Goal: Task Accomplishment & Management: Manage account settings

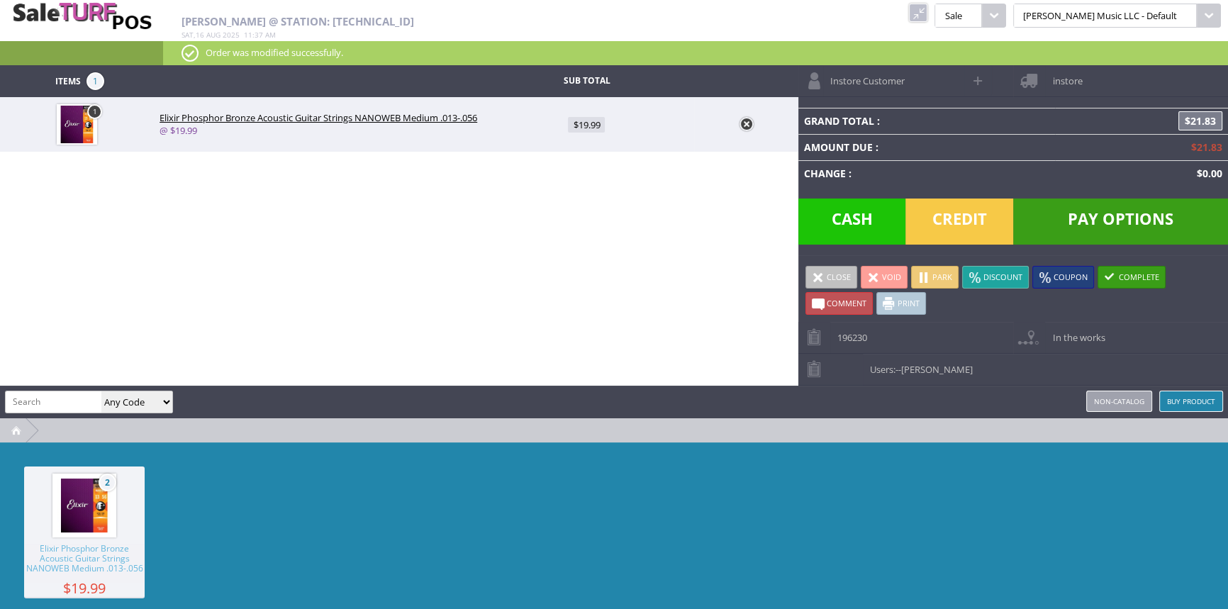
click at [951, 224] on span "Credit" at bounding box center [959, 221] width 108 height 46
click at [966, 218] on span "Credit" at bounding box center [959, 221] width 108 height 46
click at [953, 303] on div "Discount Coupon Comment Print Save Email Invoice Close Void Park Discount Coupo…" at bounding box center [1013, 288] width 430 height 67
click at [958, 207] on span "Credit" at bounding box center [959, 221] width 108 height 46
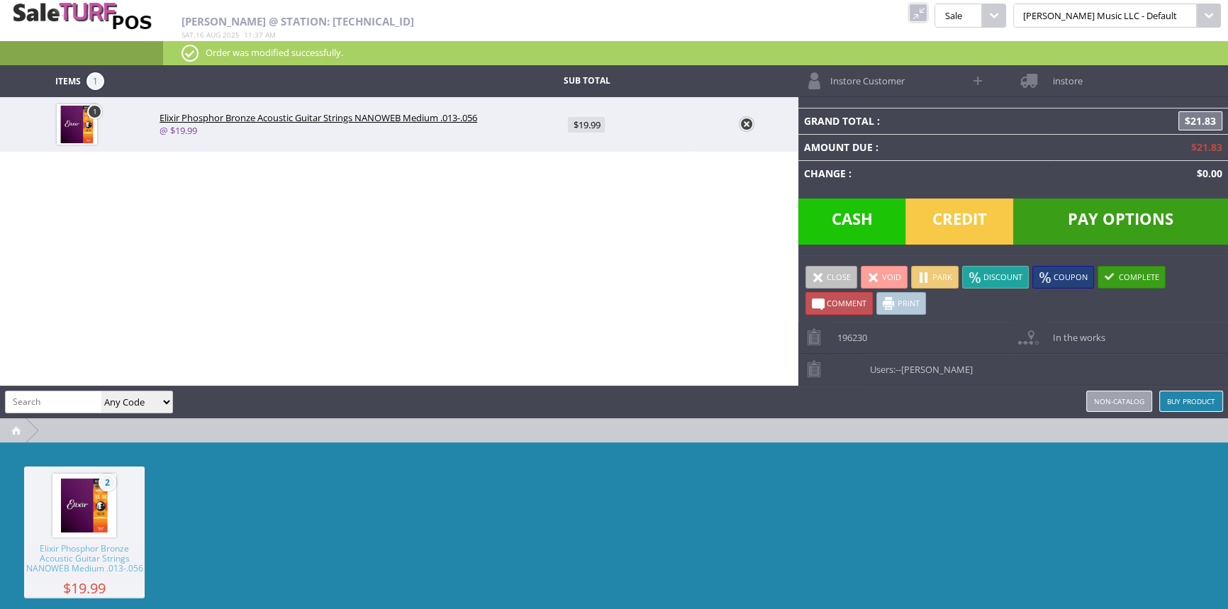
click at [958, 232] on span "Credit" at bounding box center [959, 221] width 108 height 46
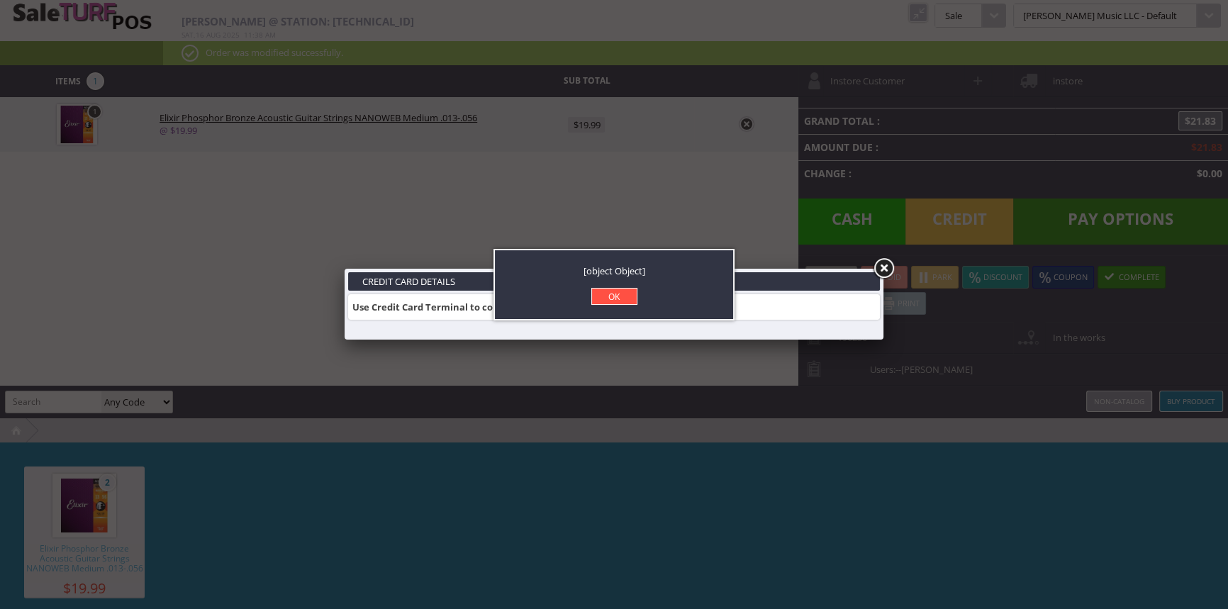
click at [613, 298] on link "OK" at bounding box center [614, 296] width 46 height 17
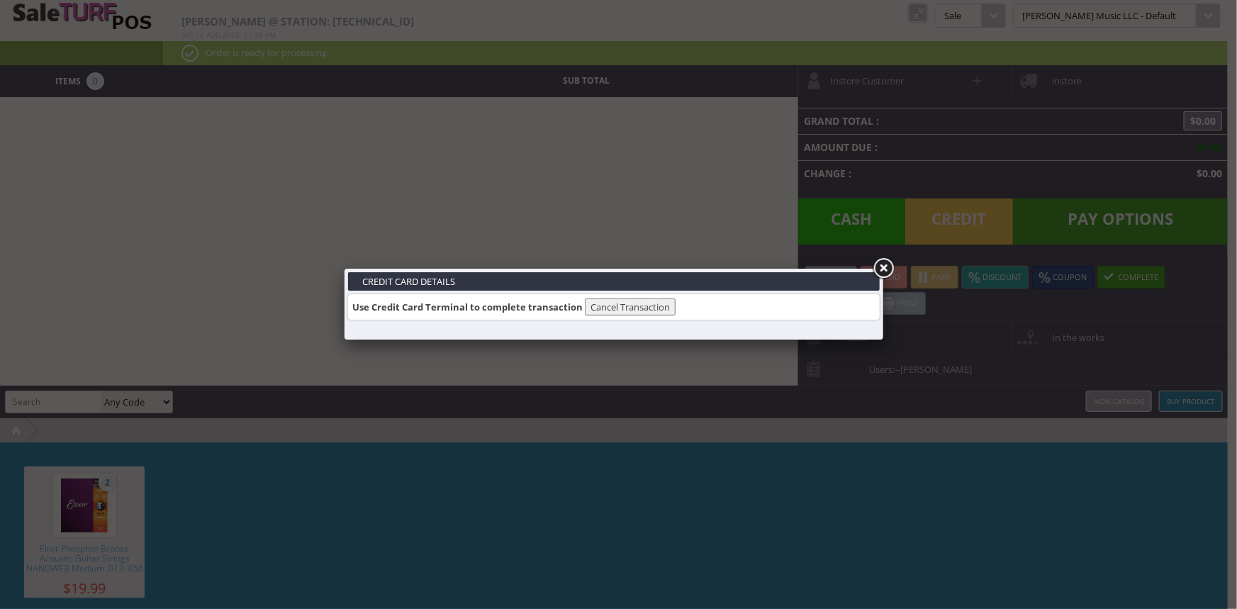
click at [879, 267] on link at bounding box center [883, 269] width 26 height 26
click at [887, 268] on link at bounding box center [883, 269] width 26 height 26
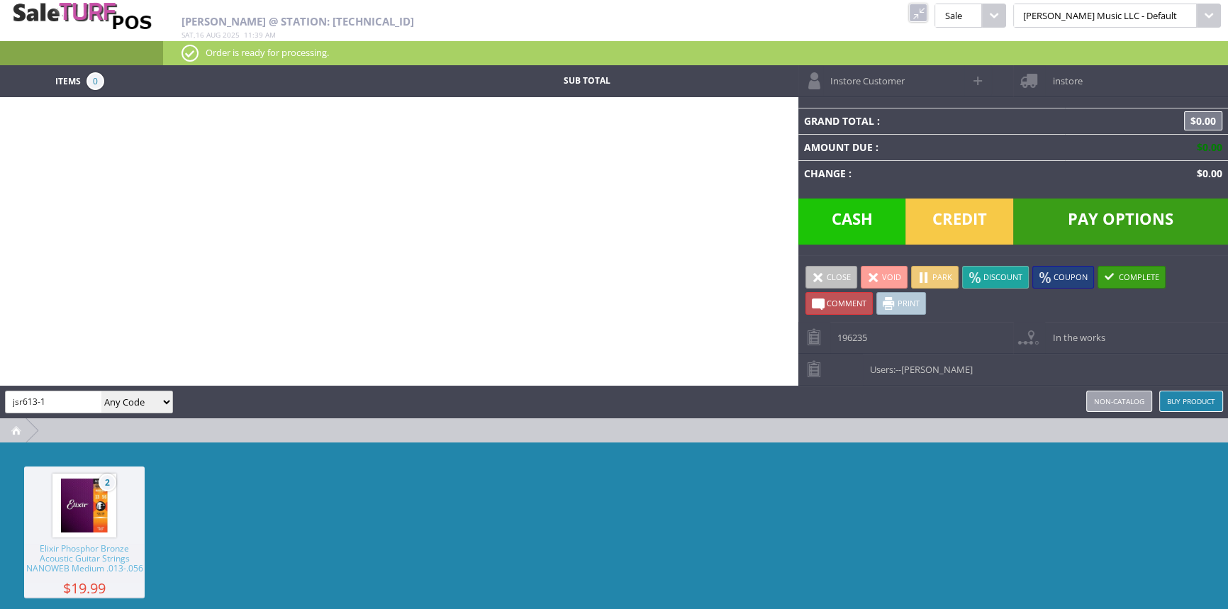
type input "jsr613-1"
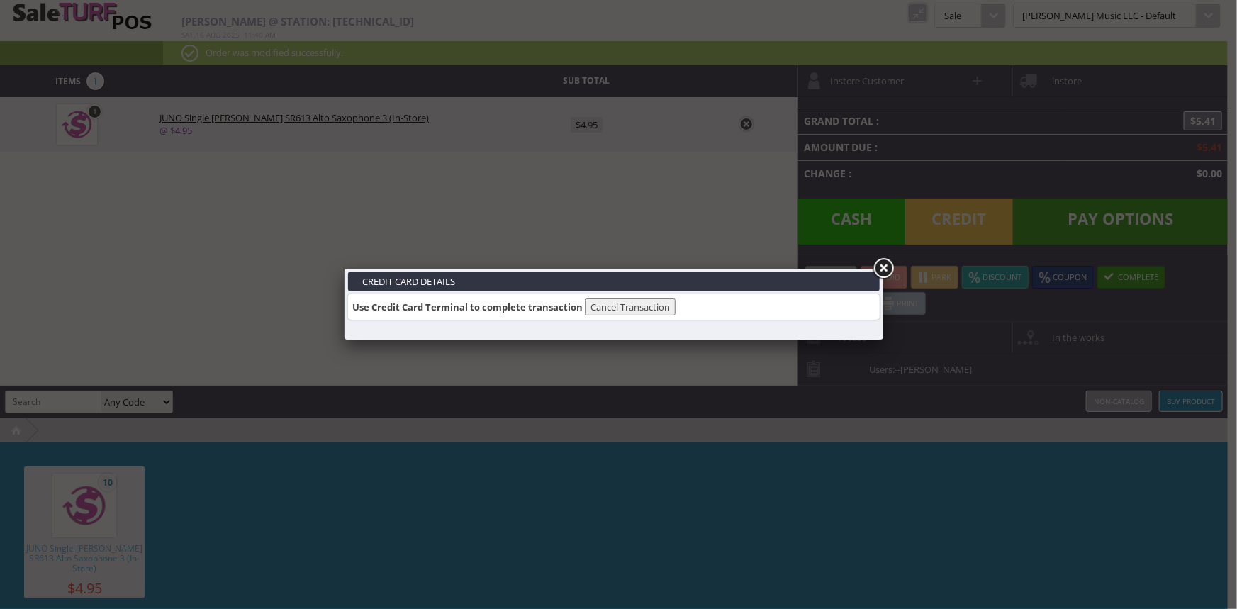
click at [619, 306] on button "Cancel Transaction" at bounding box center [630, 306] width 91 height 17
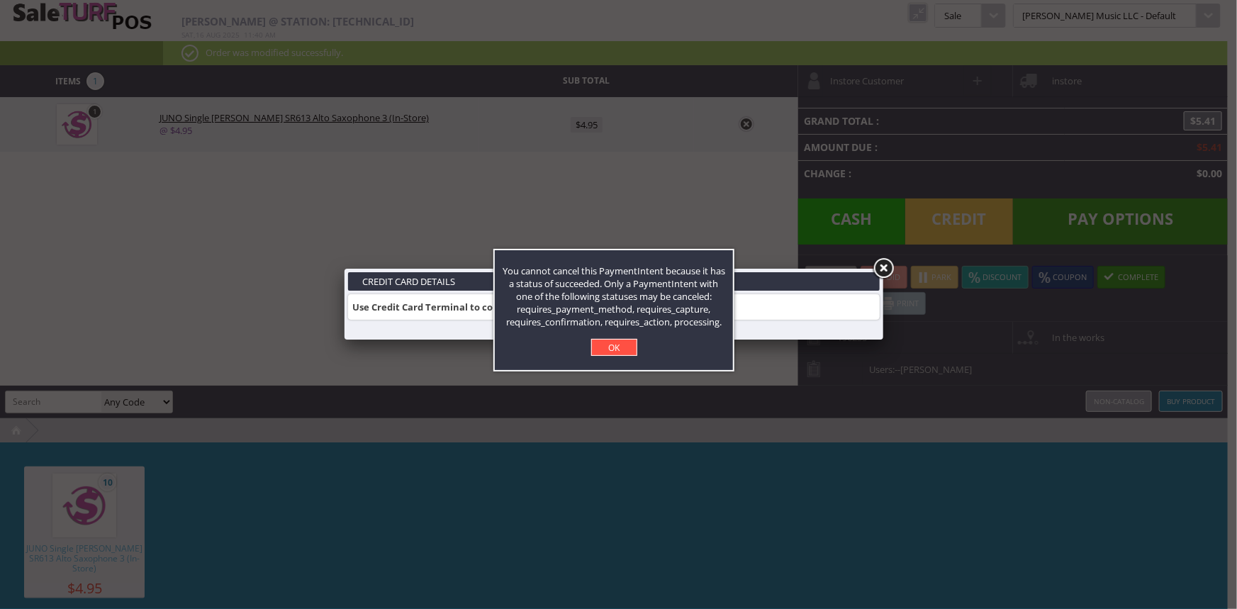
click at [616, 347] on link "OK" at bounding box center [614, 347] width 46 height 17
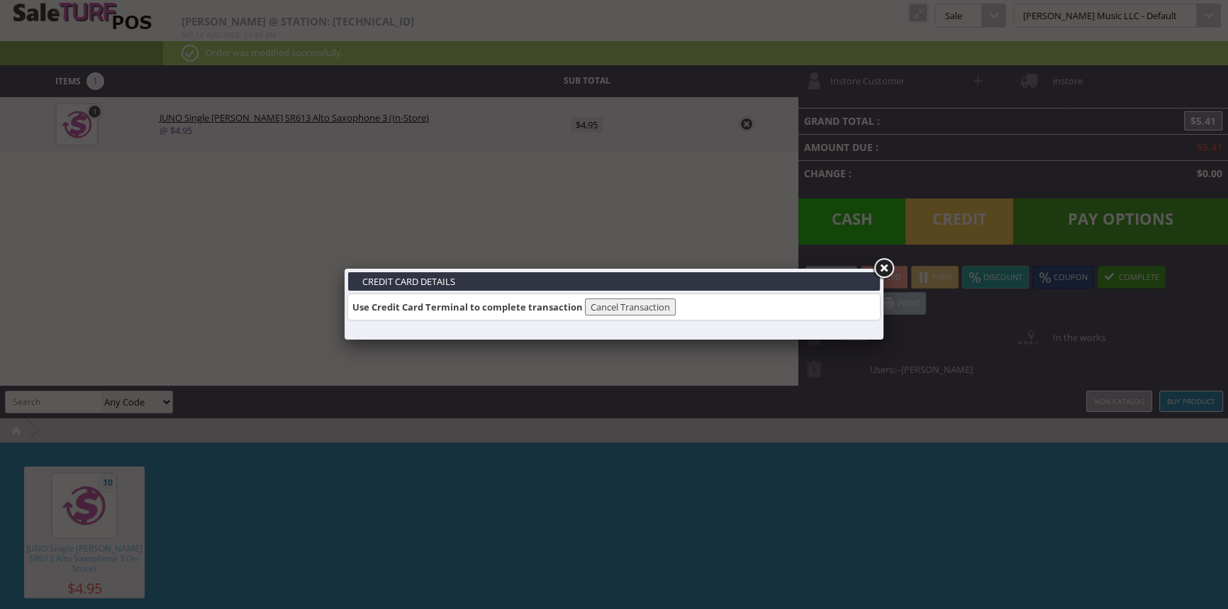
click at [878, 266] on link at bounding box center [883, 269] width 26 height 26
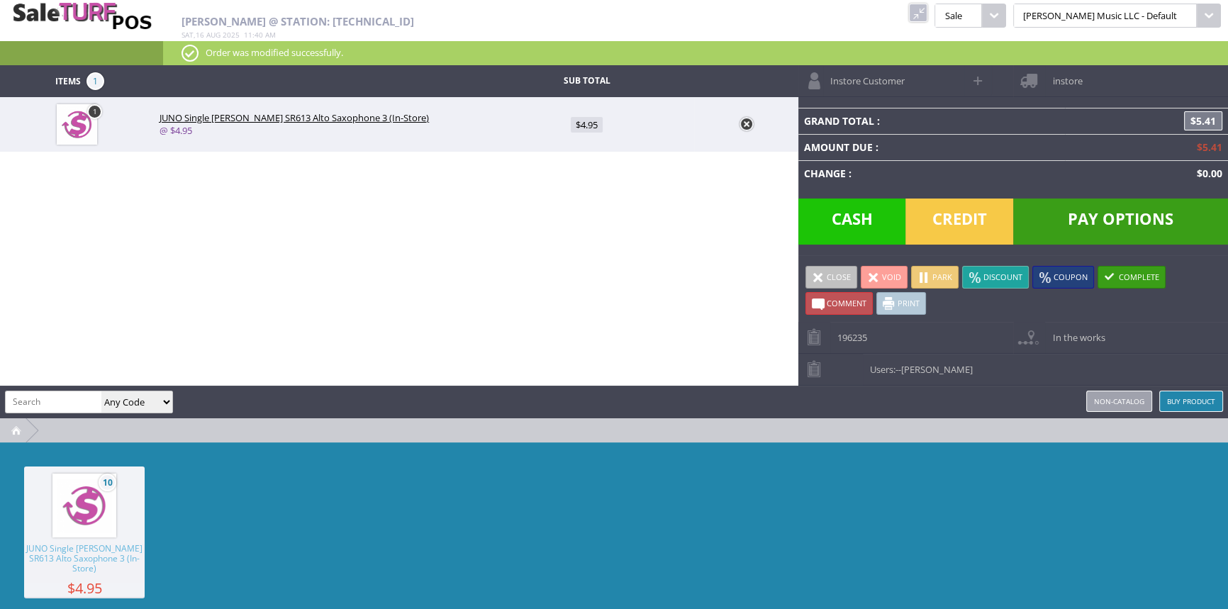
click at [926, 227] on span "Credit" at bounding box center [959, 221] width 108 height 46
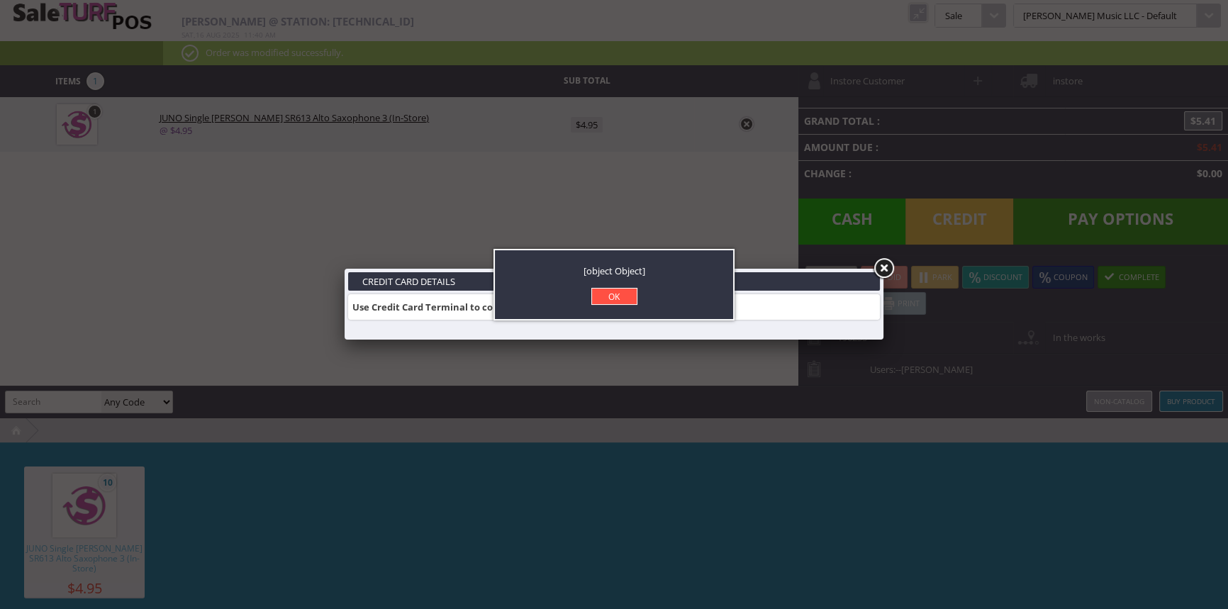
click at [607, 294] on link "OK" at bounding box center [614, 296] width 46 height 17
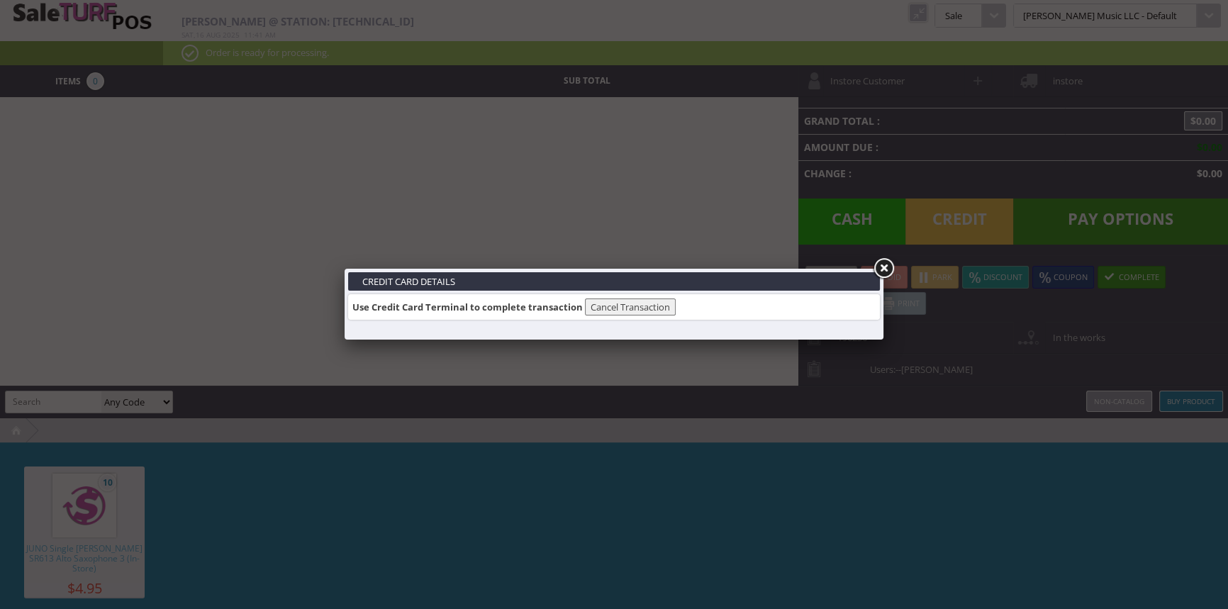
click at [883, 269] on link at bounding box center [883, 269] width 26 height 26
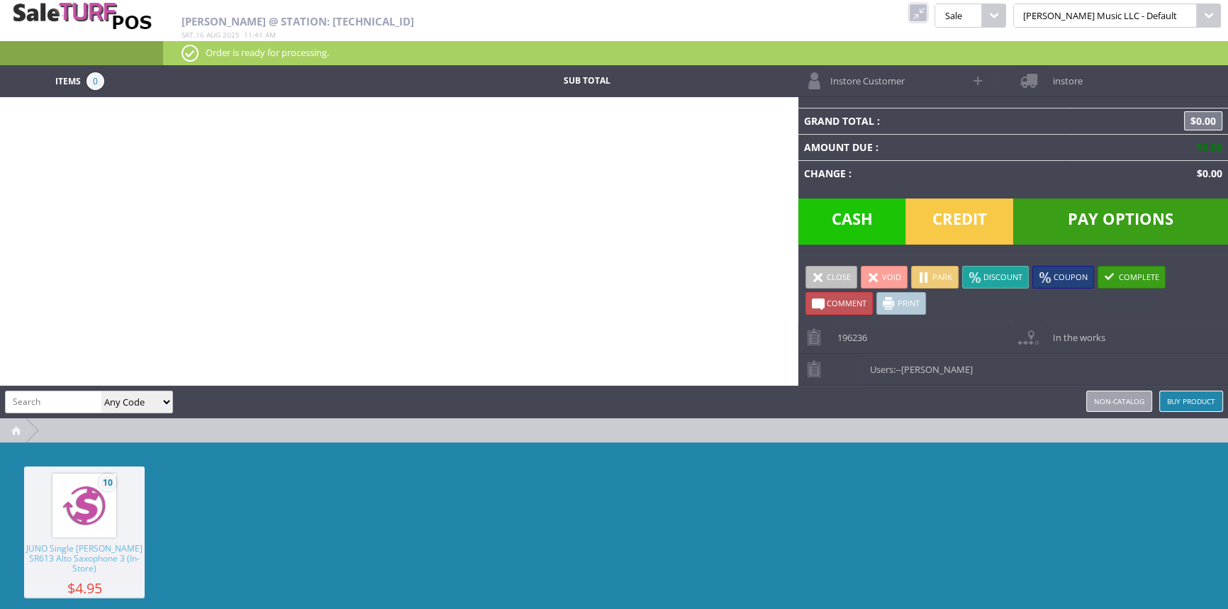
click at [216, 507] on div "10 JUNO Single Reed SR613 Alto Saxophone 3 (In-Store) $4.95" at bounding box center [614, 548] width 1228 height 213
click at [222, 475] on div "10 JUNO Single Reed SR613 Alto Saxophone 3 (In-Store) $4.95" at bounding box center [614, 548] width 1228 height 213
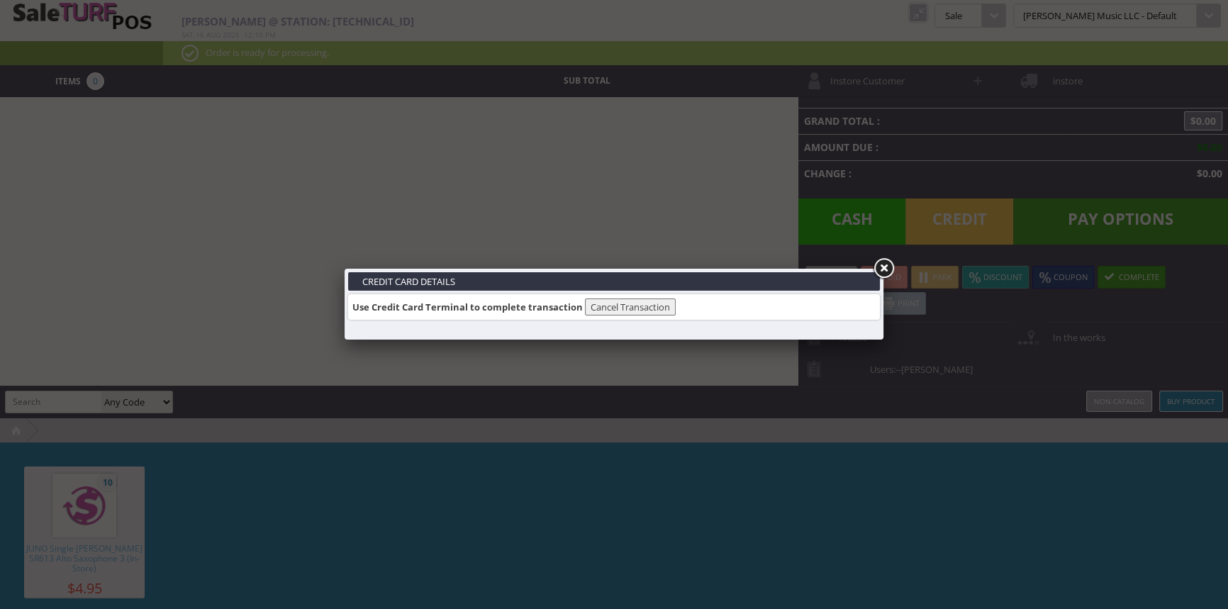
click at [883, 267] on link at bounding box center [883, 269] width 26 height 26
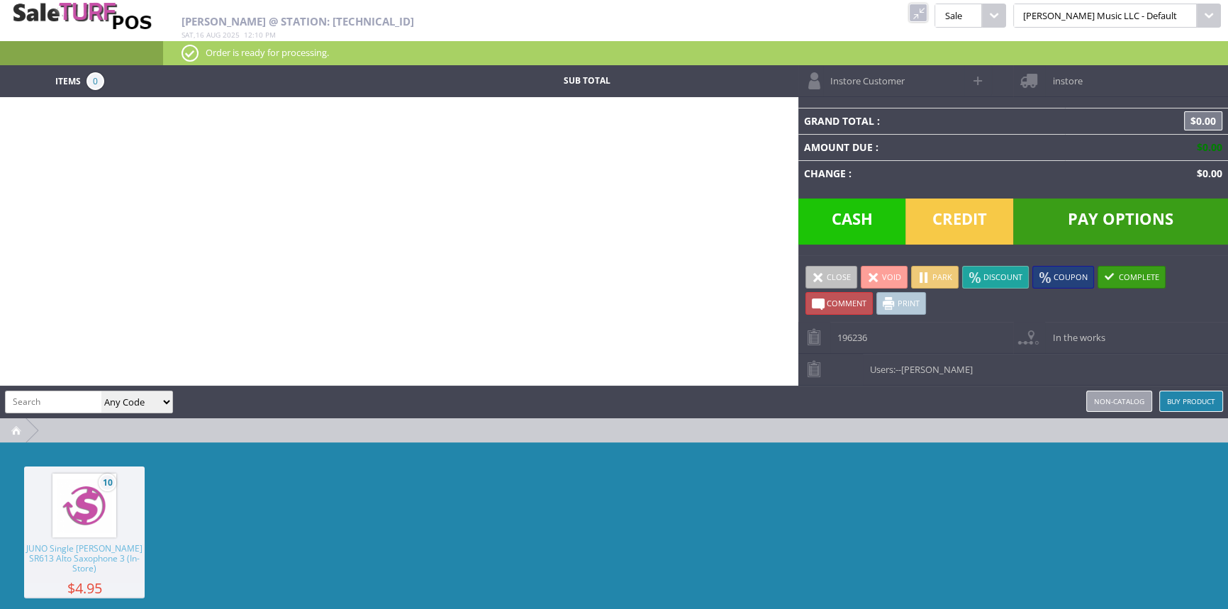
click at [568, 259] on div "Items 0 Sub Total Instore Customer instore Grand Total : $0.00 Amount Due : $0.…" at bounding box center [614, 360] width 1228 height 590
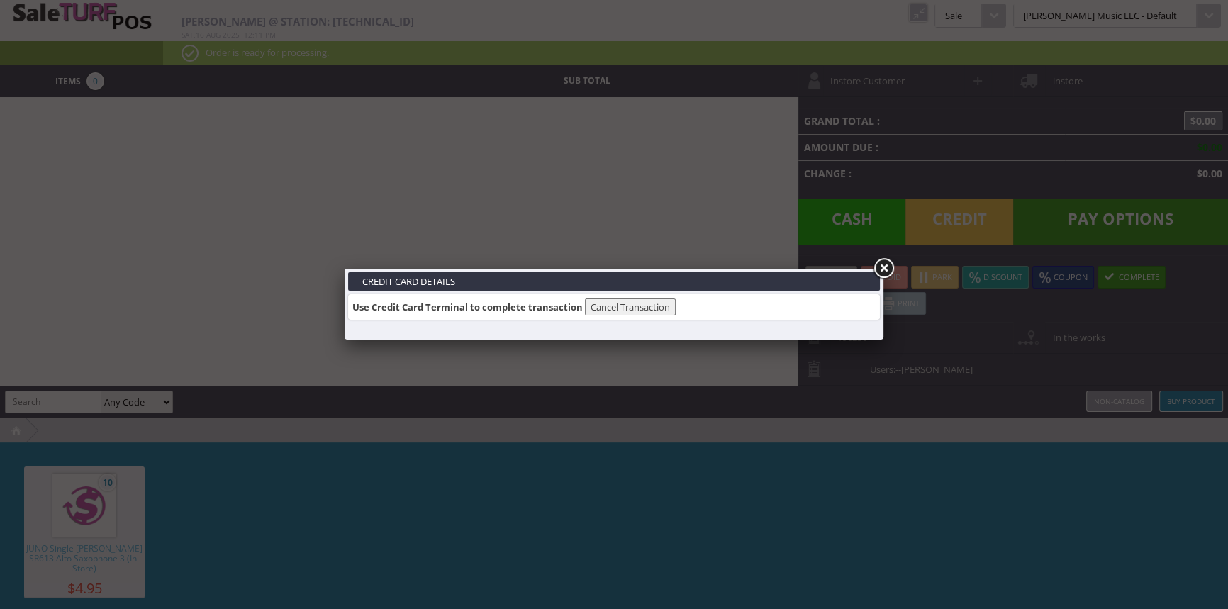
click at [885, 264] on link at bounding box center [883, 269] width 26 height 26
click at [880, 269] on link at bounding box center [883, 269] width 26 height 26
click at [879, 264] on link at bounding box center [883, 269] width 26 height 26
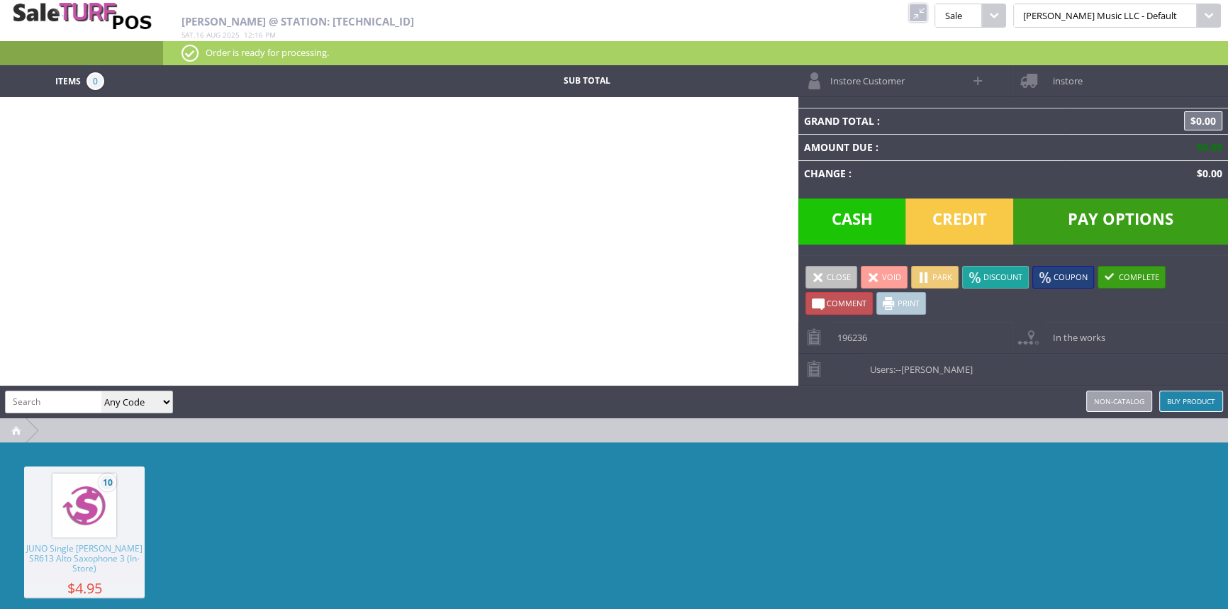
click at [927, 18] on link at bounding box center [918, 13] width 18 height 18
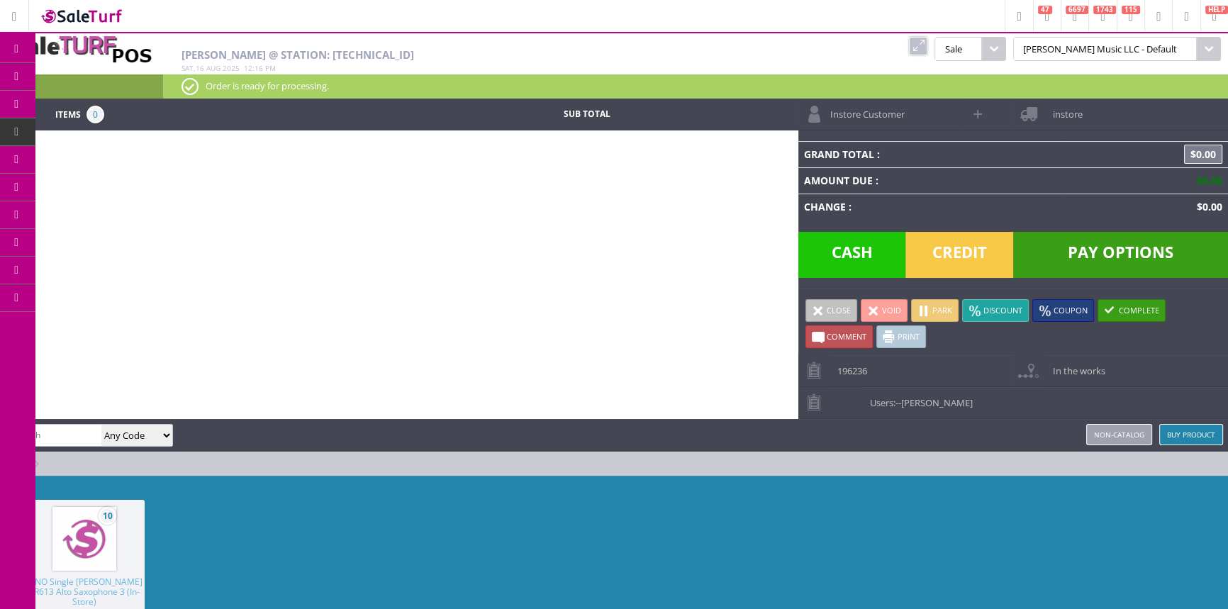
click at [63, 69] on link "Products" at bounding box center [109, 77] width 149 height 28
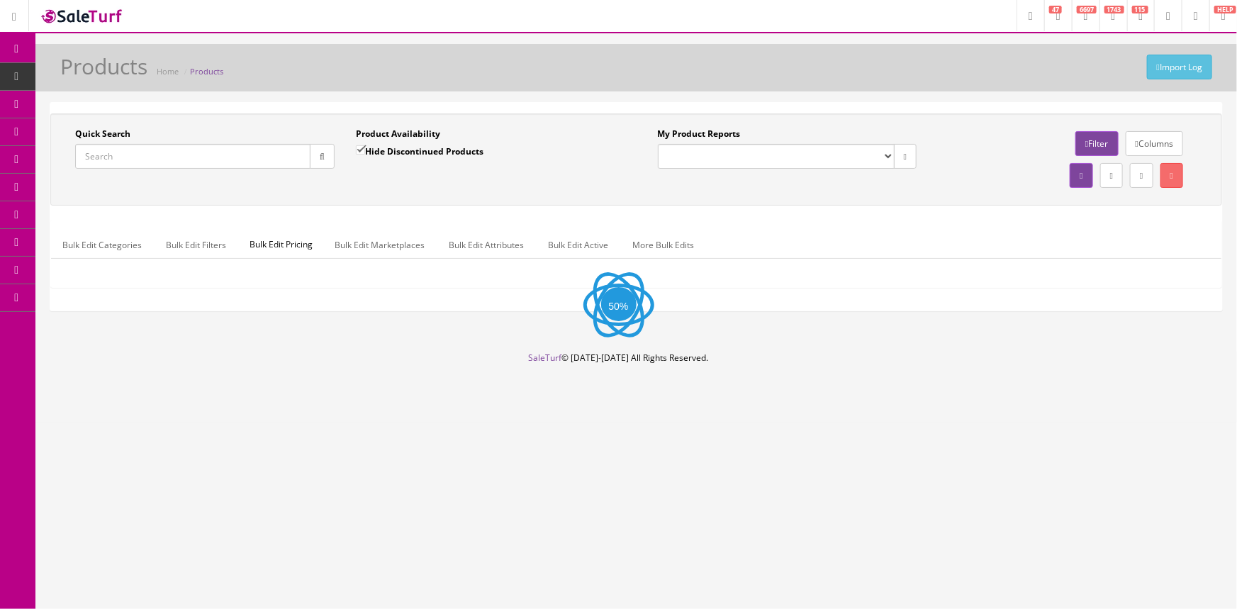
click at [161, 165] on input "Quick Search" at bounding box center [192, 156] width 235 height 25
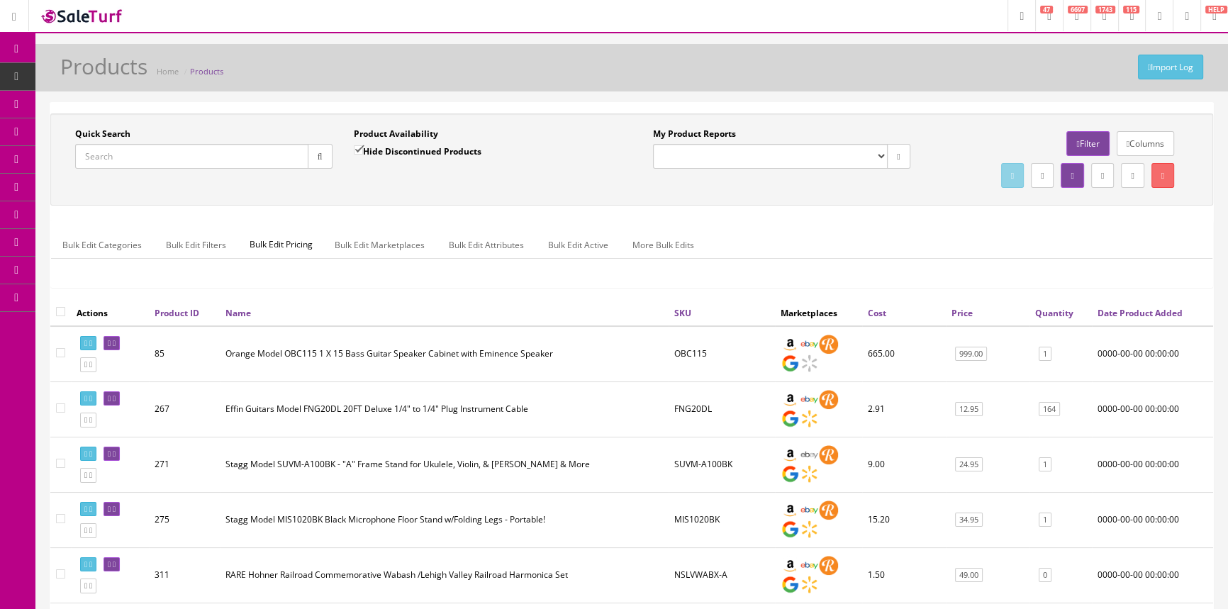
paste input "BW6-RD2109592"
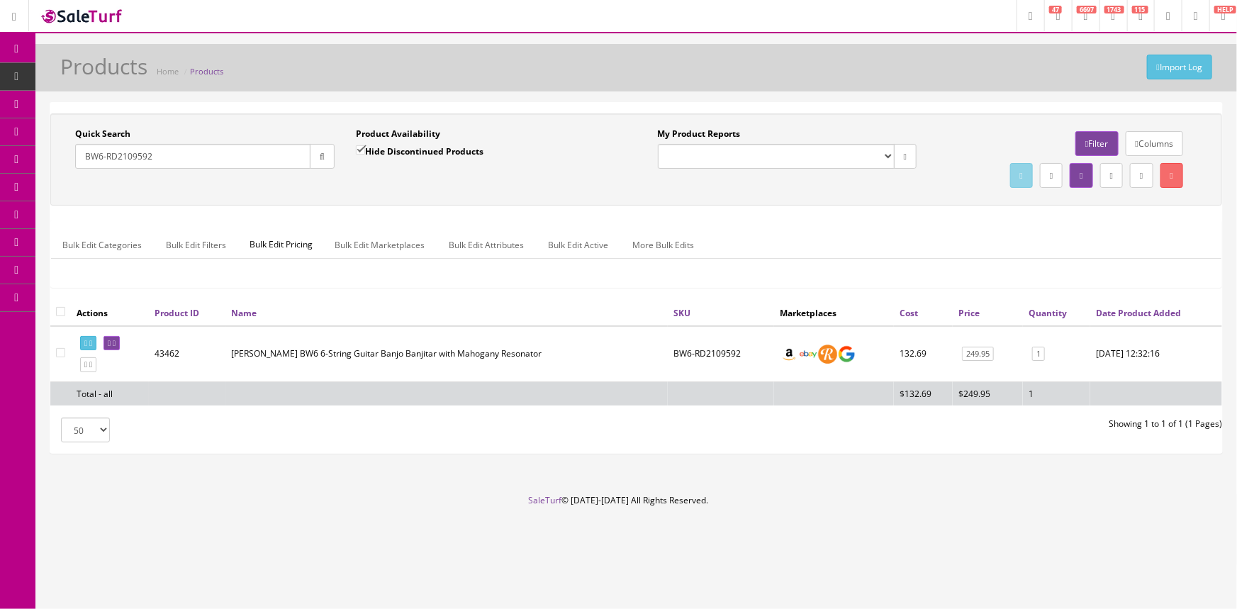
type input "BW6-RD2109592"
drag, startPoint x: 736, startPoint y: 352, endPoint x: 670, endPoint y: 352, distance: 66.6
click at [670, 352] on td "BW6-RD2109592" at bounding box center [721, 354] width 106 height 56
click at [72, 130] on link "POS Console" at bounding box center [109, 132] width 149 height 28
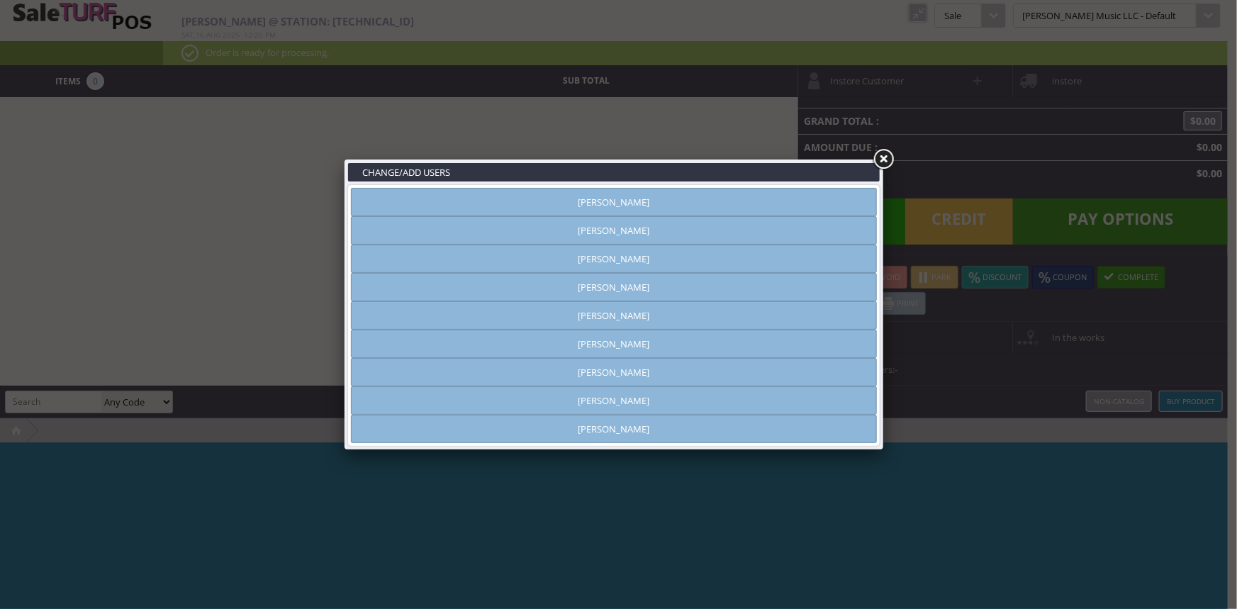
type input "[PERSON_NAME]"
click at [652, 232] on link "[PERSON_NAME]" at bounding box center [614, 230] width 526 height 28
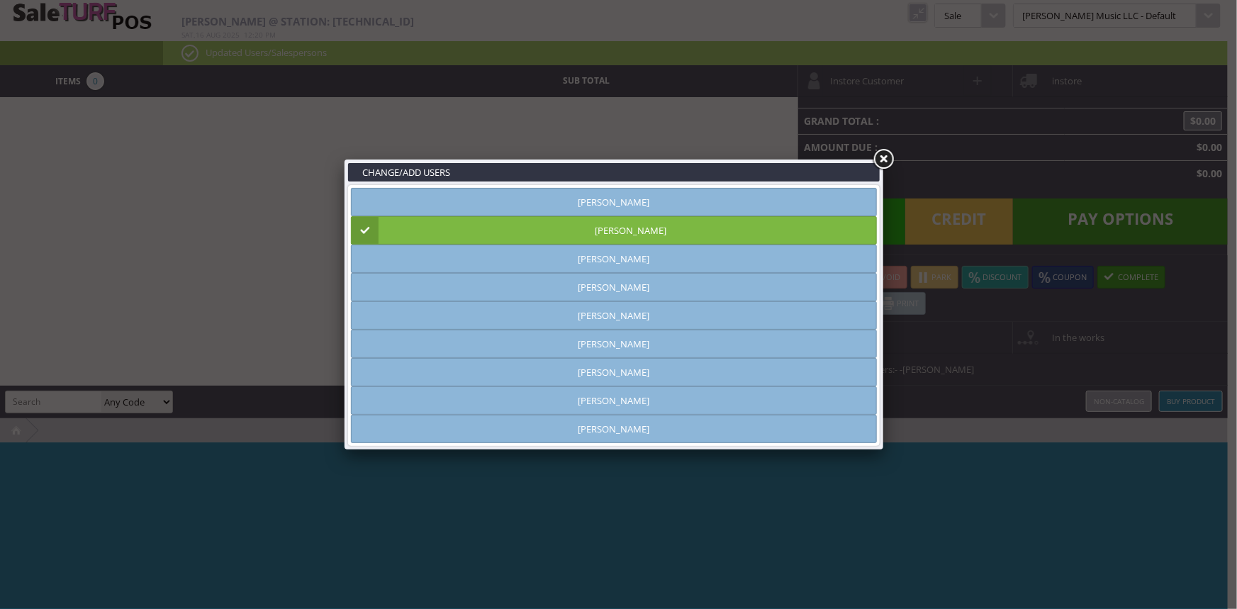
click at [887, 155] on link at bounding box center [883, 160] width 26 height 26
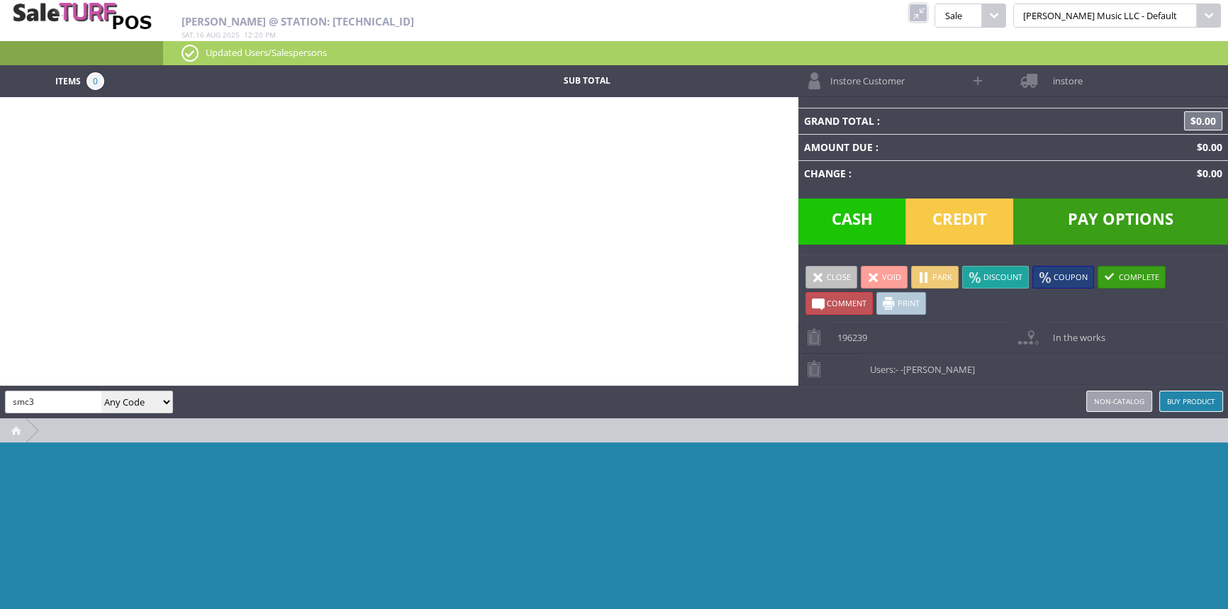
type input "smc3"
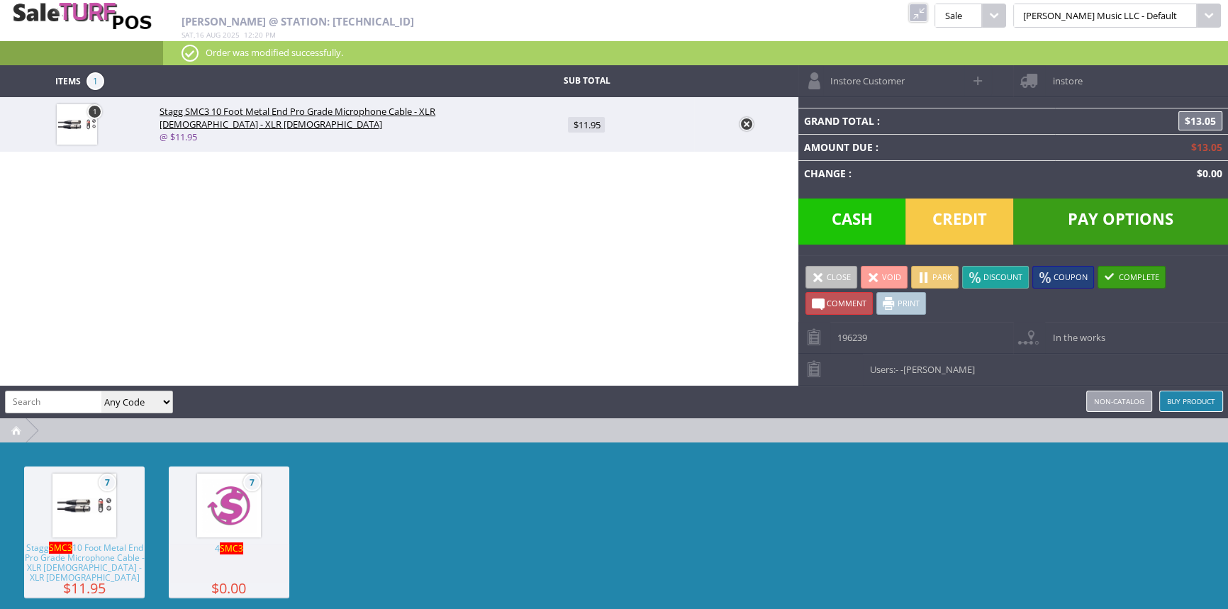
click at [92, 518] on img at bounding box center [84, 505] width 54 height 54
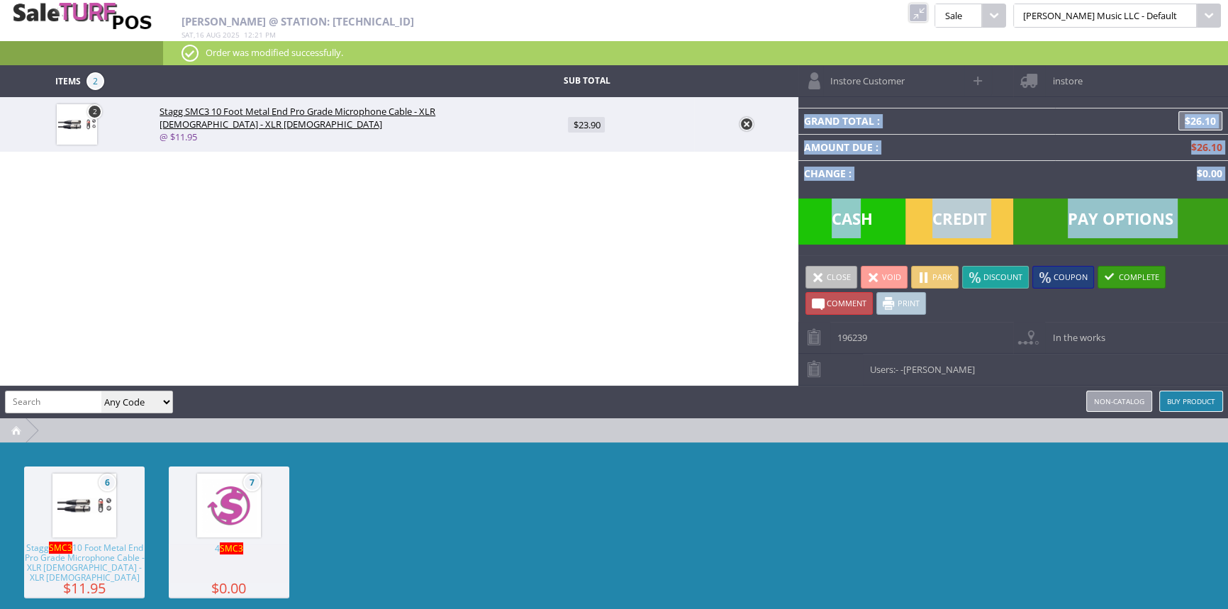
click at [864, 198] on div "Grand Total : $26.10 Amount Due : $26.10 Change : $0.00 Pay Options Credit Cash" at bounding box center [1013, 176] width 430 height 158
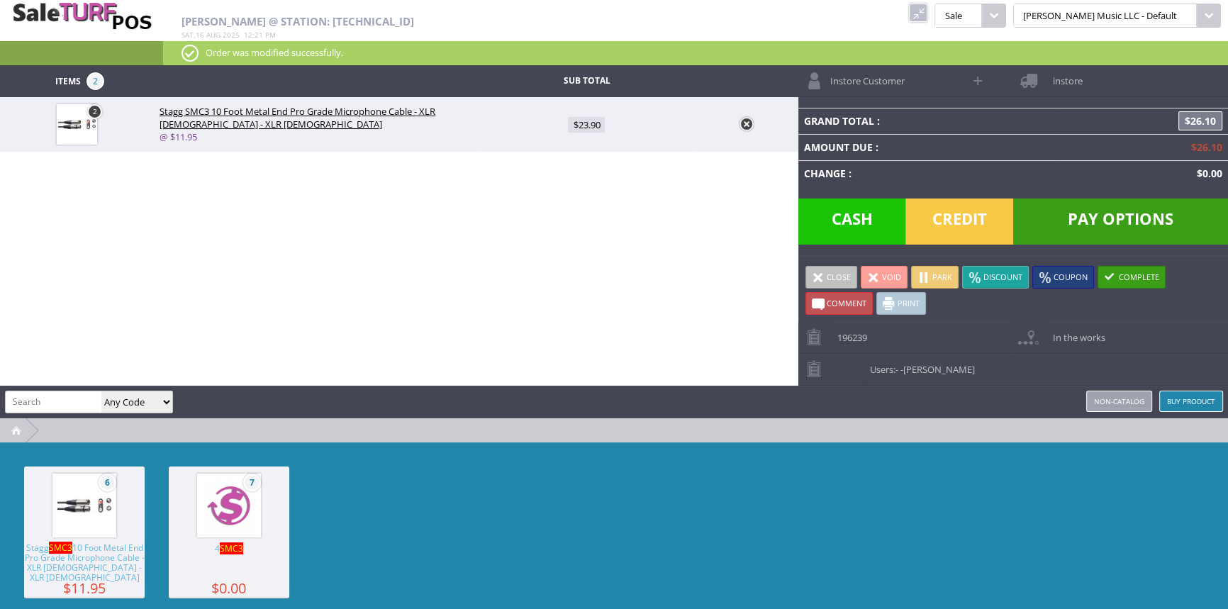
click at [863, 224] on span "Cash" at bounding box center [852, 221] width 108 height 46
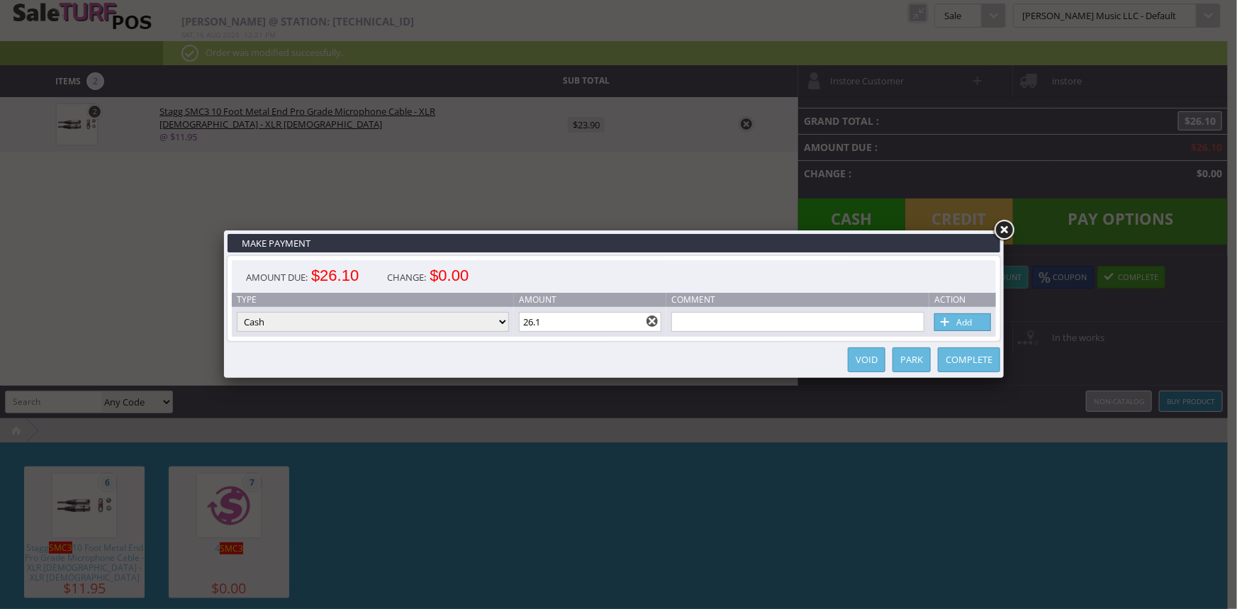
drag, startPoint x: 565, startPoint y: 326, endPoint x: 517, endPoint y: 325, distance: 47.5
click at [517, 325] on td "Amount 26.1" at bounding box center [590, 322] width 153 height 30
click at [524, 323] on input "26.1" at bounding box center [590, 322] width 143 height 20
drag, startPoint x: 527, startPoint y: 323, endPoint x: 544, endPoint y: 320, distance: 17.4
click at [544, 320] on input "26.1" at bounding box center [590, 322] width 143 height 20
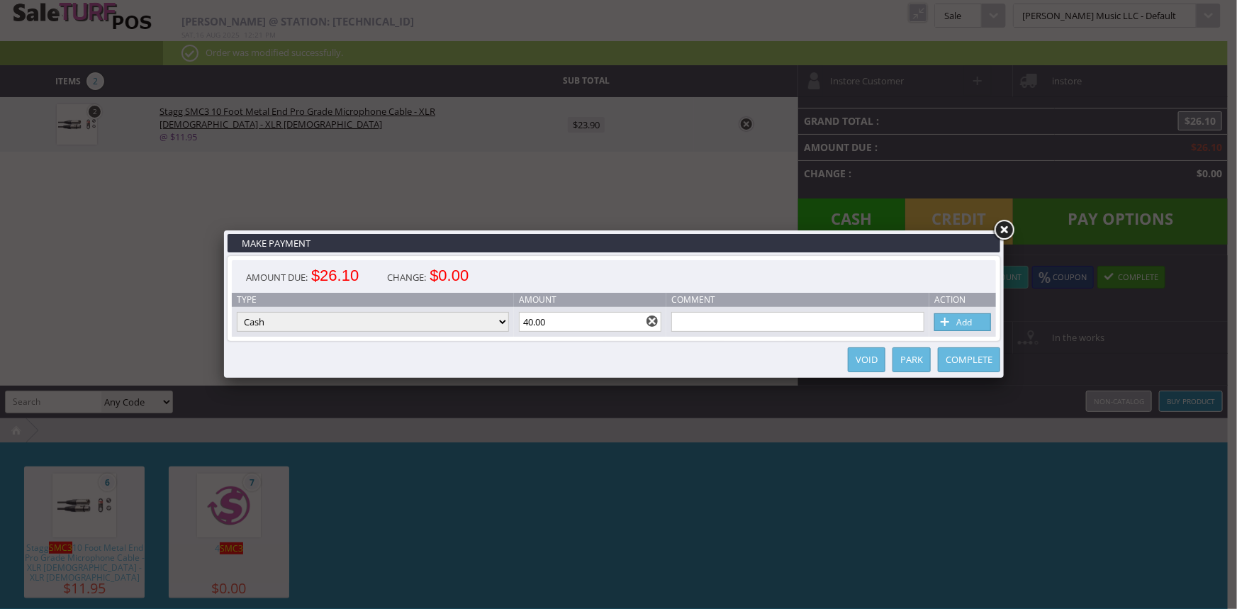
click at [952, 318] on span at bounding box center [945, 323] width 14 height 16
type input "0"
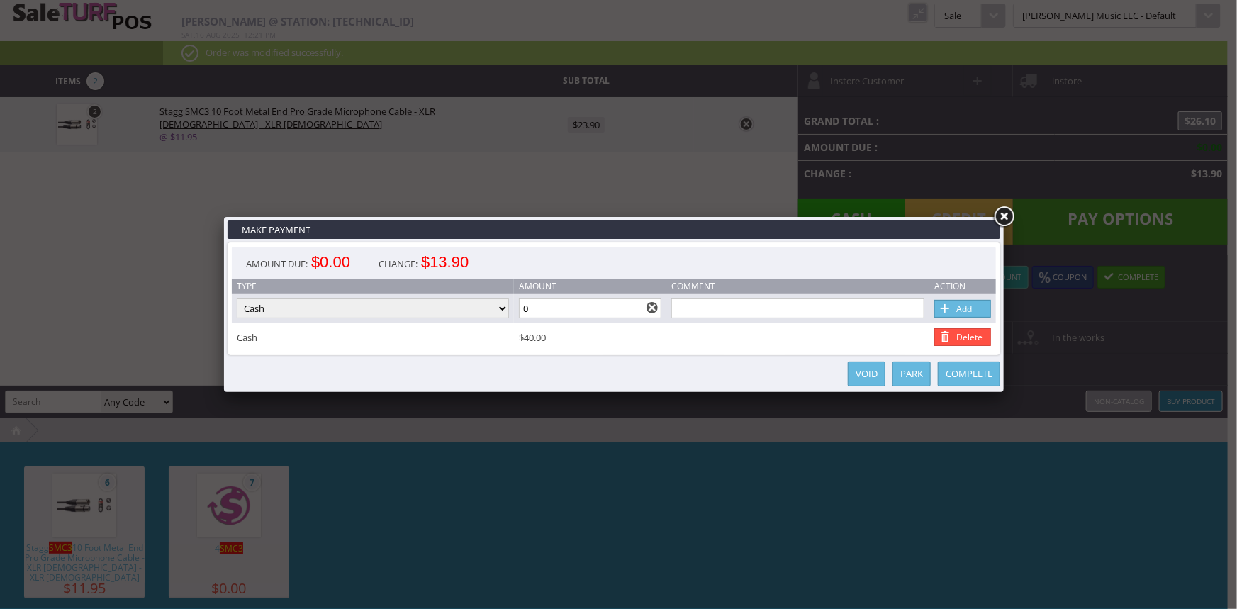
click at [965, 376] on link "Complete" at bounding box center [969, 374] width 62 height 25
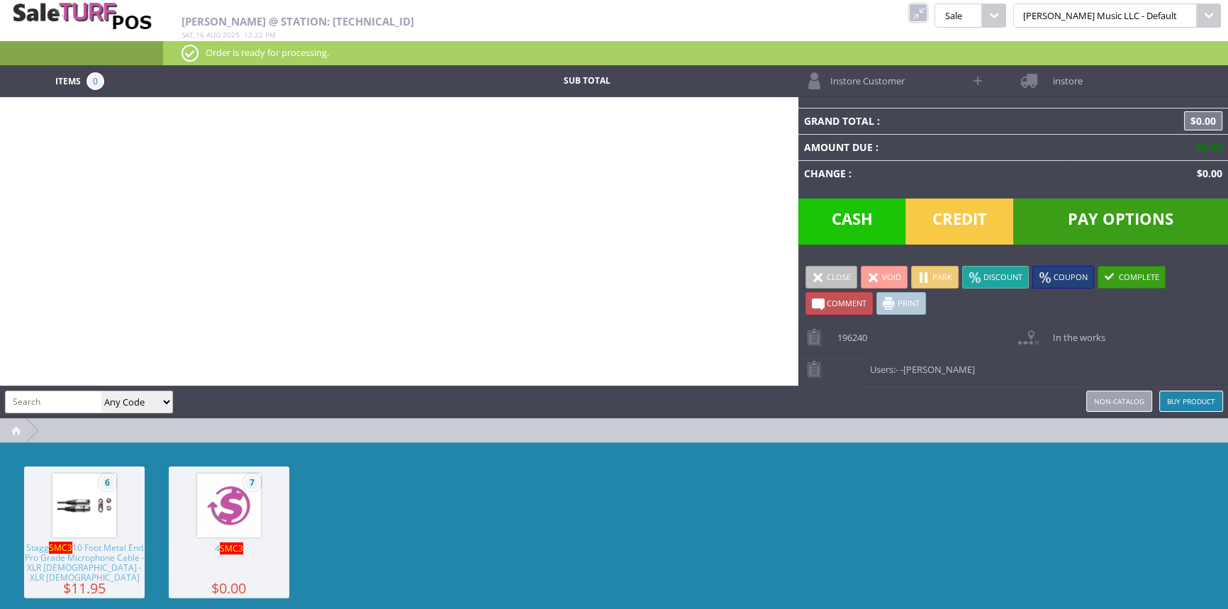
click at [72, 408] on input "search" at bounding box center [54, 401] width 96 height 21
type input "Bw6-rd2109592"
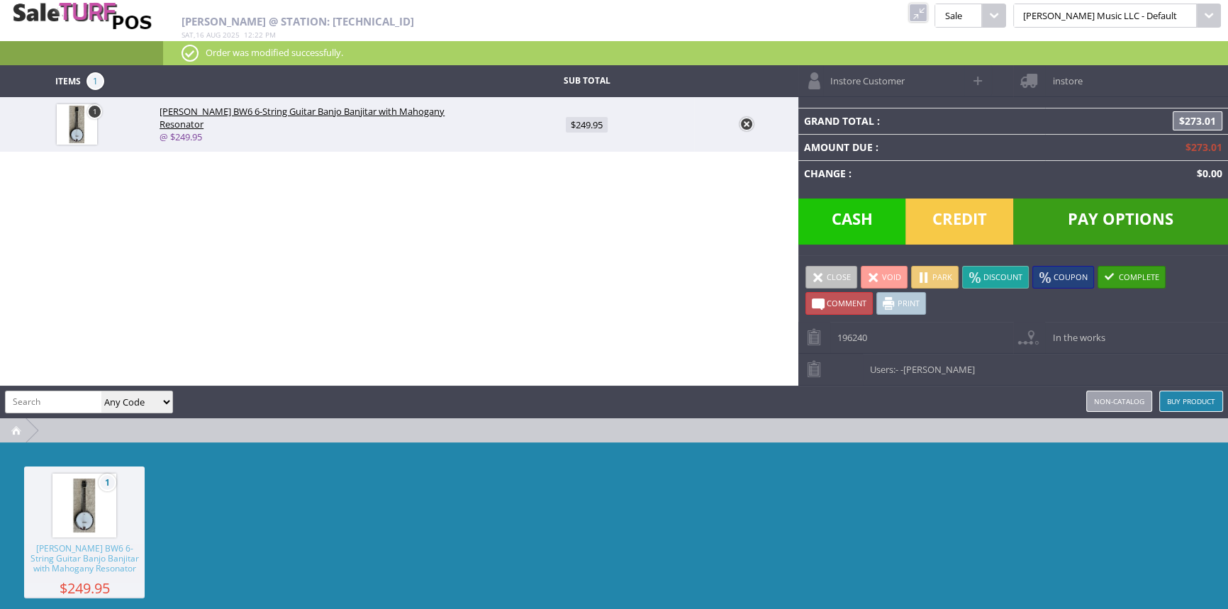
click at [595, 126] on span "$249.95" at bounding box center [587, 125] width 42 height 16
type input "249.95"
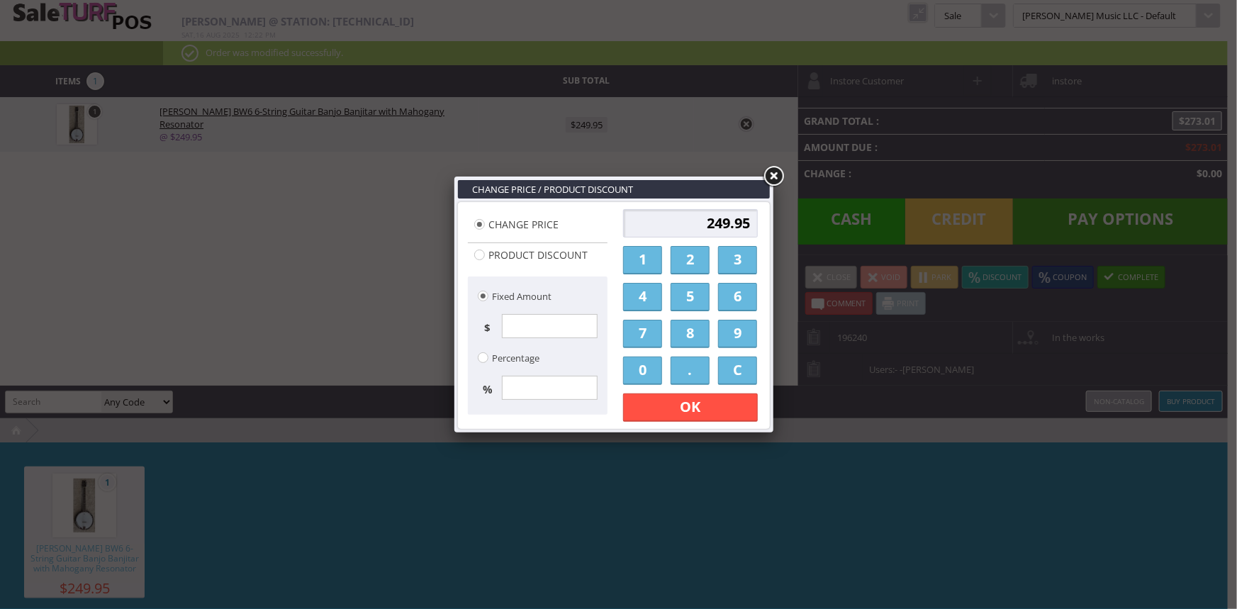
click at [685, 374] on link "." at bounding box center [690, 371] width 39 height 28
click at [649, 367] on link "0" at bounding box center [642, 371] width 39 height 28
click at [639, 268] on link "1" at bounding box center [642, 260] width 39 height 28
type input "0.01"
click at [650, 409] on link "OK" at bounding box center [690, 407] width 135 height 28
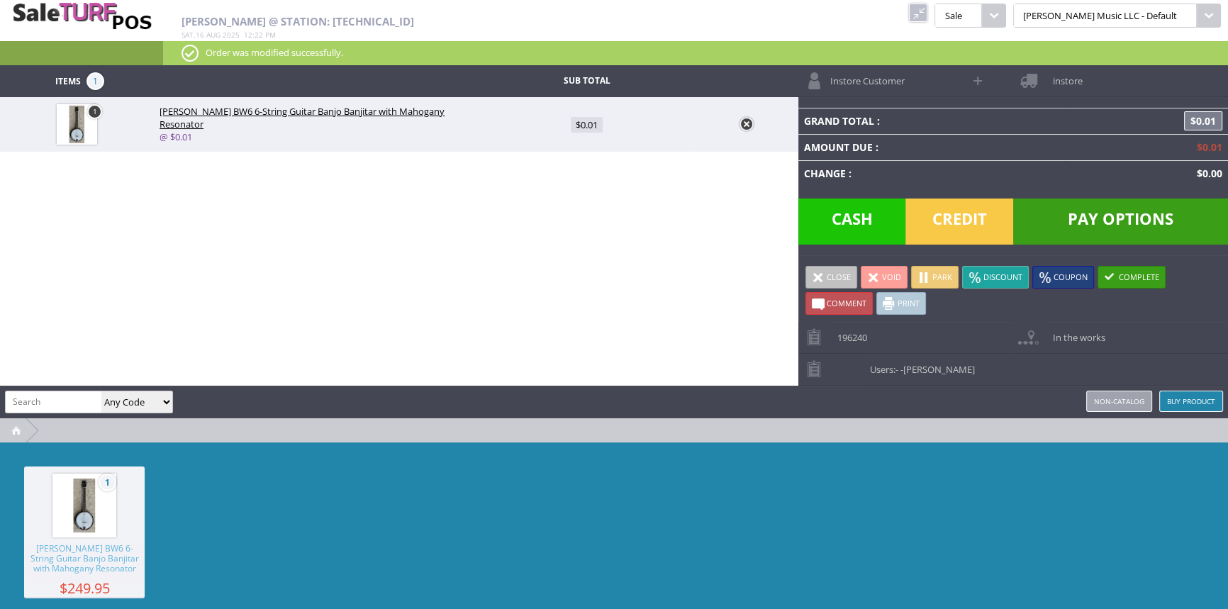
click at [977, 77] on span at bounding box center [978, 80] width 16 height 16
select select "6"
select select "1"
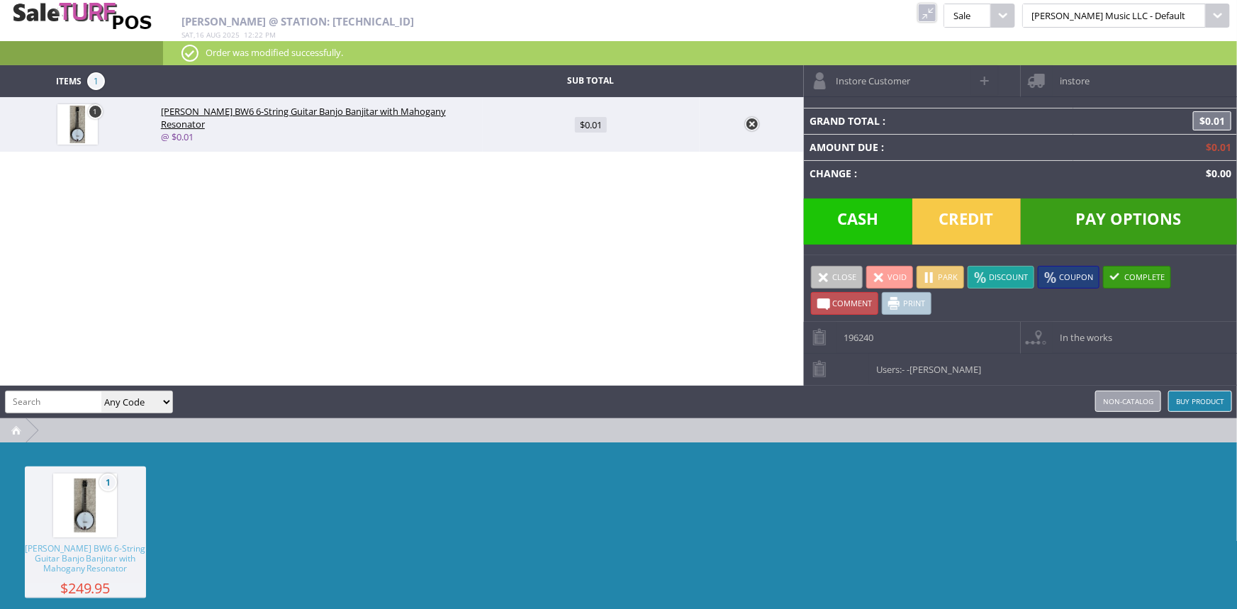
select select "6"
select select "1"
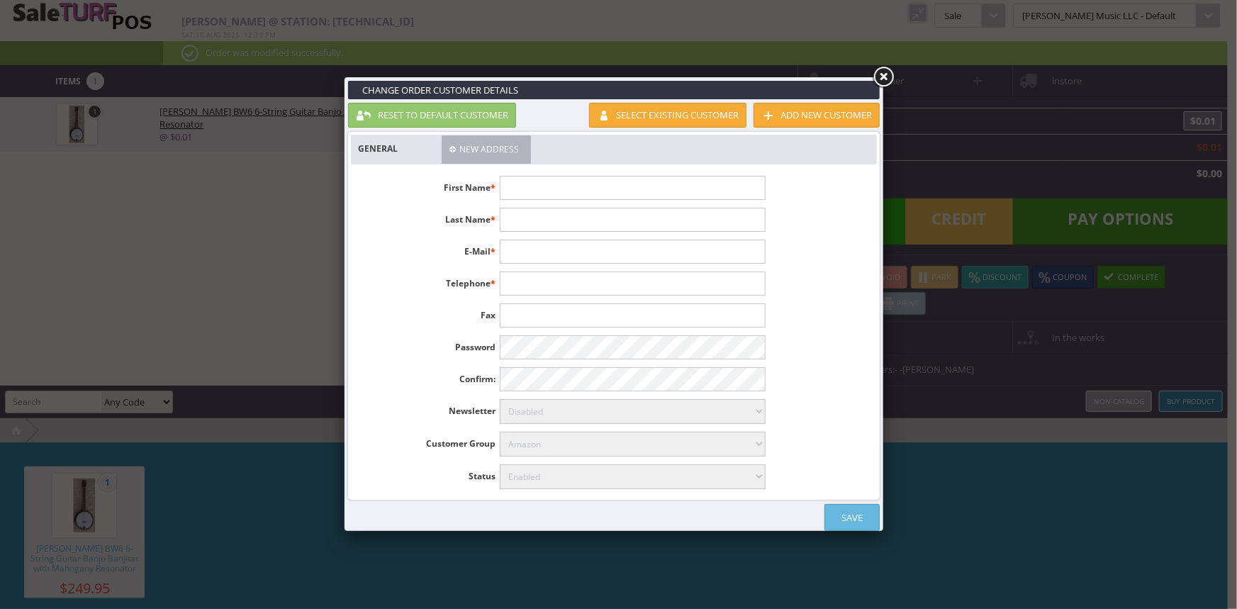
click at [532, 191] on input "text" at bounding box center [632, 188] width 265 height 24
type input "d"
type input "David"
type input "Thomson"
type input "thomsondavidm@gmail.com"
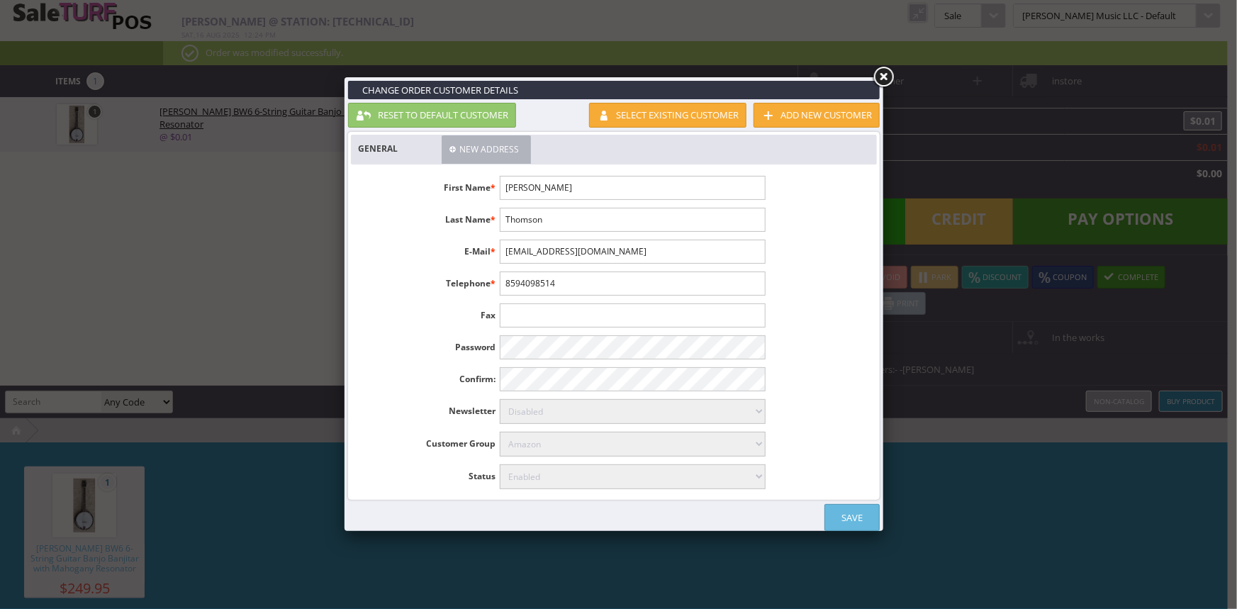
type input "8594098514"
click at [861, 513] on link "Save" at bounding box center [851, 517] width 55 height 27
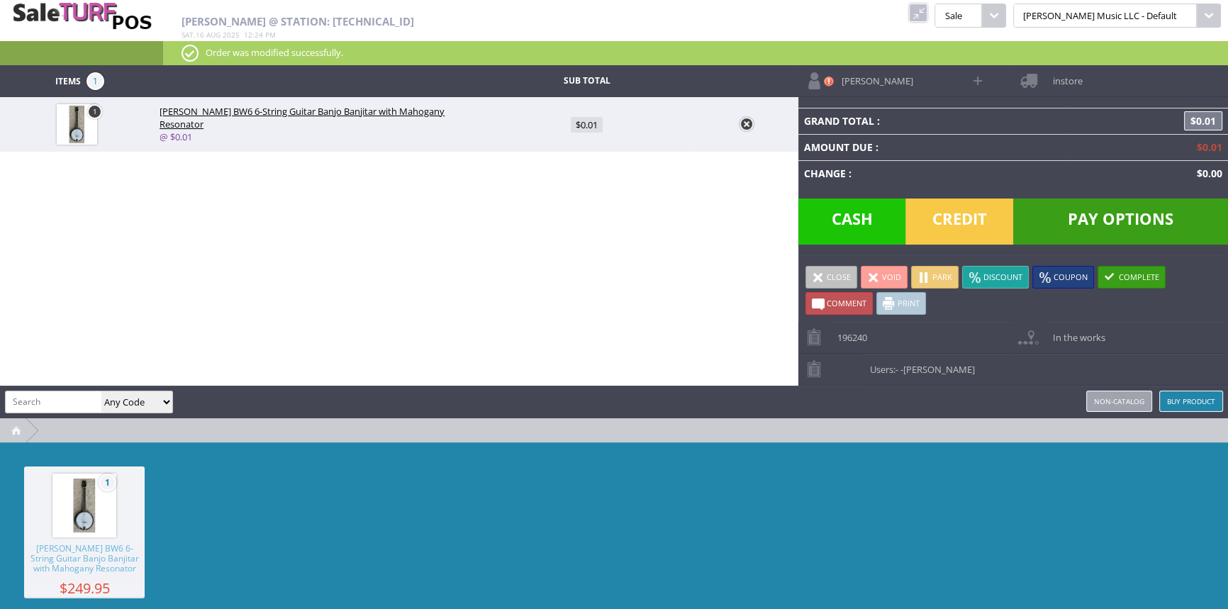
click at [973, 81] on span at bounding box center [978, 80] width 16 height 16
type input "David"
type input "Thomson"
type input "thomsondavidm@gmail.com"
type input "8594098514"
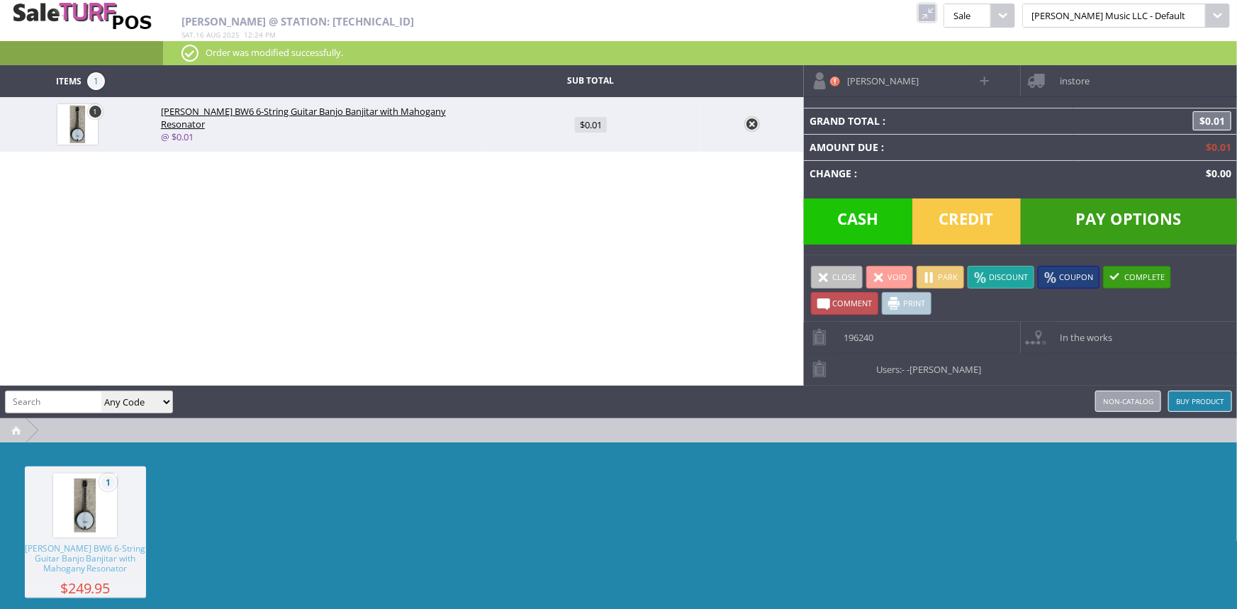
select select "6"
select select "1"
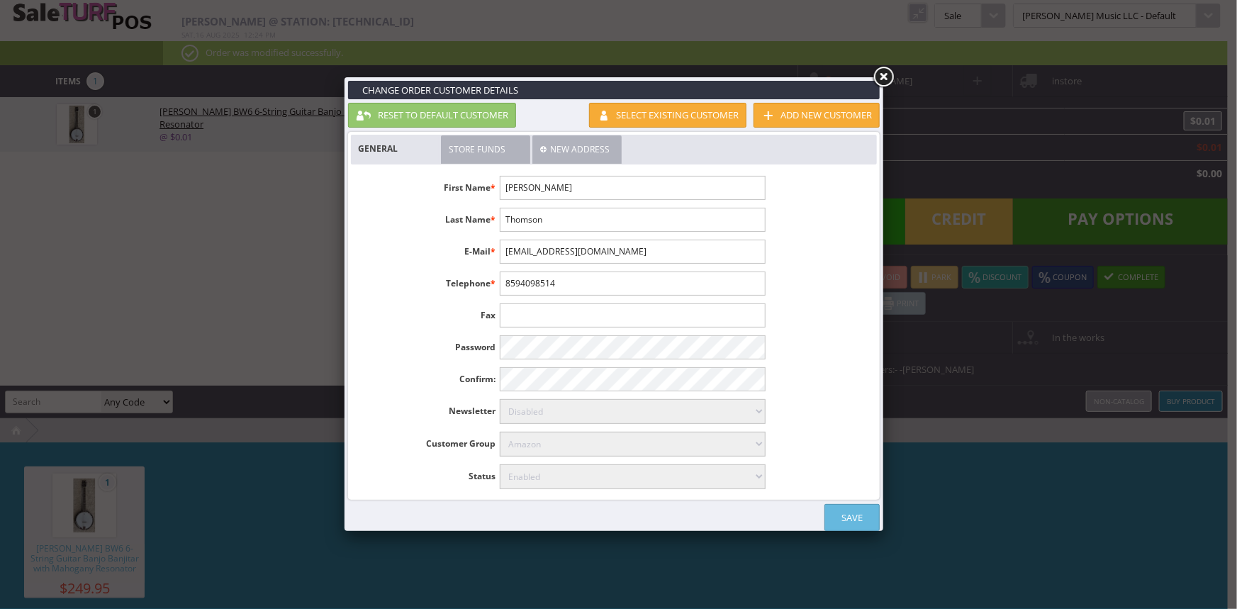
click at [562, 151] on link "New Address" at bounding box center [576, 149] width 89 height 28
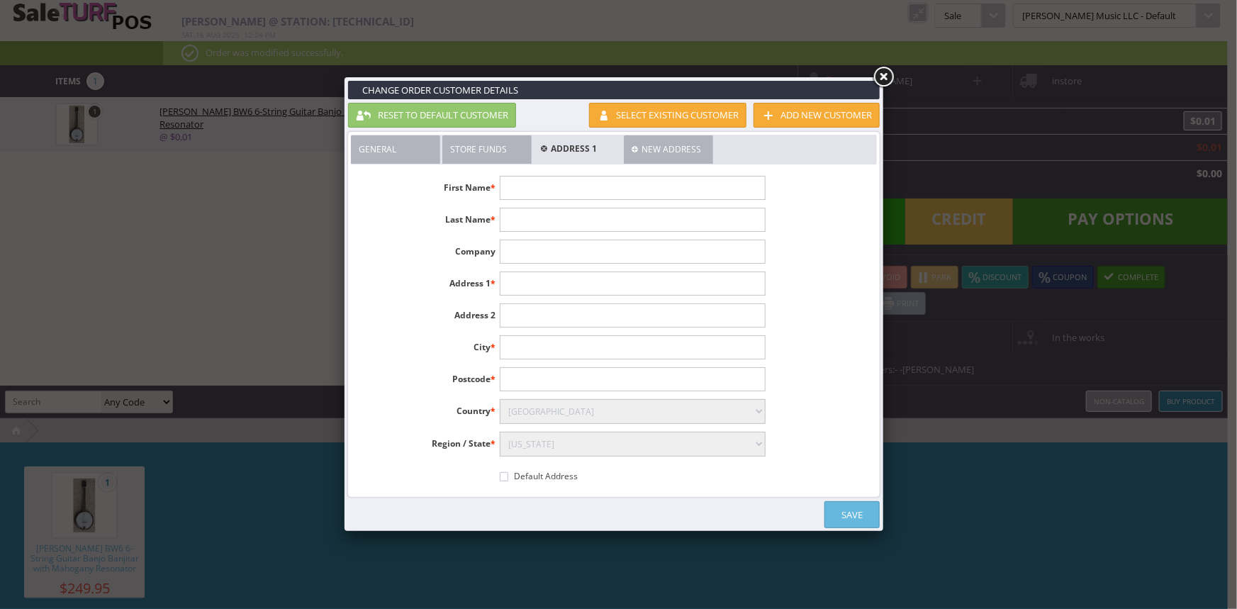
click at [537, 184] on input"] "text" at bounding box center [632, 188] width 265 height 24
type input"] "David"
type input"] "Thomson"
type input"] "815 racquet club way"
click at [517, 347] on input"] "text" at bounding box center [632, 347] width 265 height 24
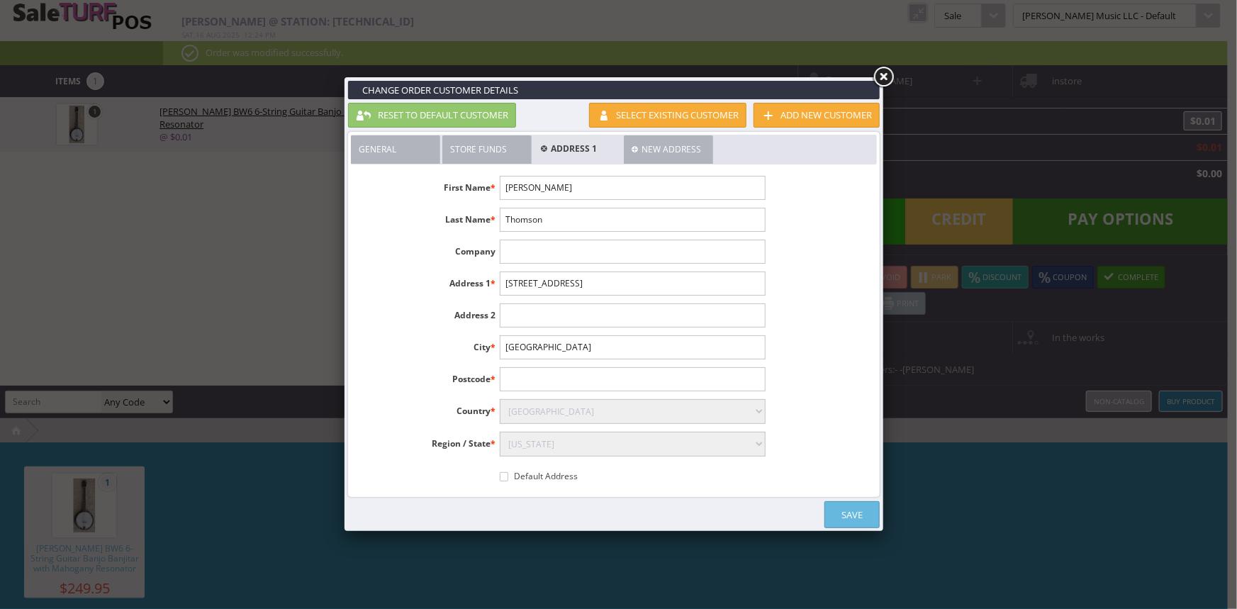
type input"] "Knoxville"
type input"] "37923"
click at [508, 473] on input"] "Default Address" at bounding box center [504, 476] width 9 height 9
checkbox input"] "true"
click at [527, 442] on select"] "Select Alabama Alaska American Samoa Arizona Arkansas Armed Forces Africa Armed…" at bounding box center [632, 444] width 265 height 25
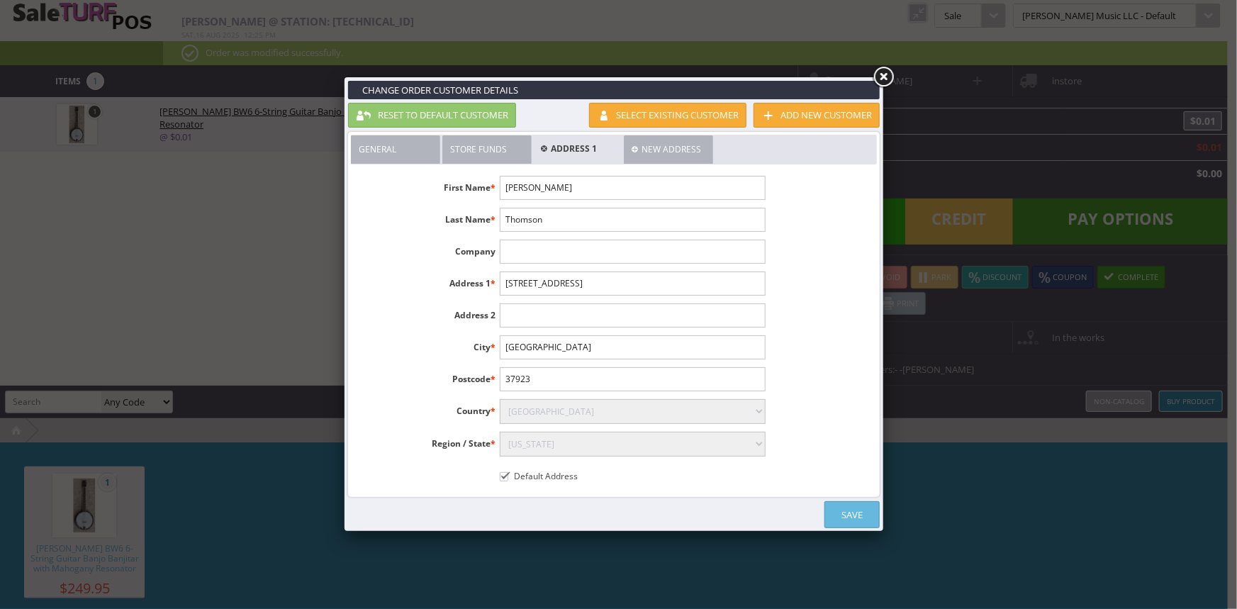
select select"] "3668"
click at [500, 432] on select"] "Select Alabama Alaska American Samoa Arizona Arkansas Armed Forces Africa Armed…" at bounding box center [632, 444] width 265 height 25
click at [662, 491] on ul "First Name * David Last Name * Thomson Company Address 1 * 815 racquet club way…" at bounding box center [561, 331] width 421 height 326
click at [862, 510] on link "Save" at bounding box center [851, 514] width 55 height 27
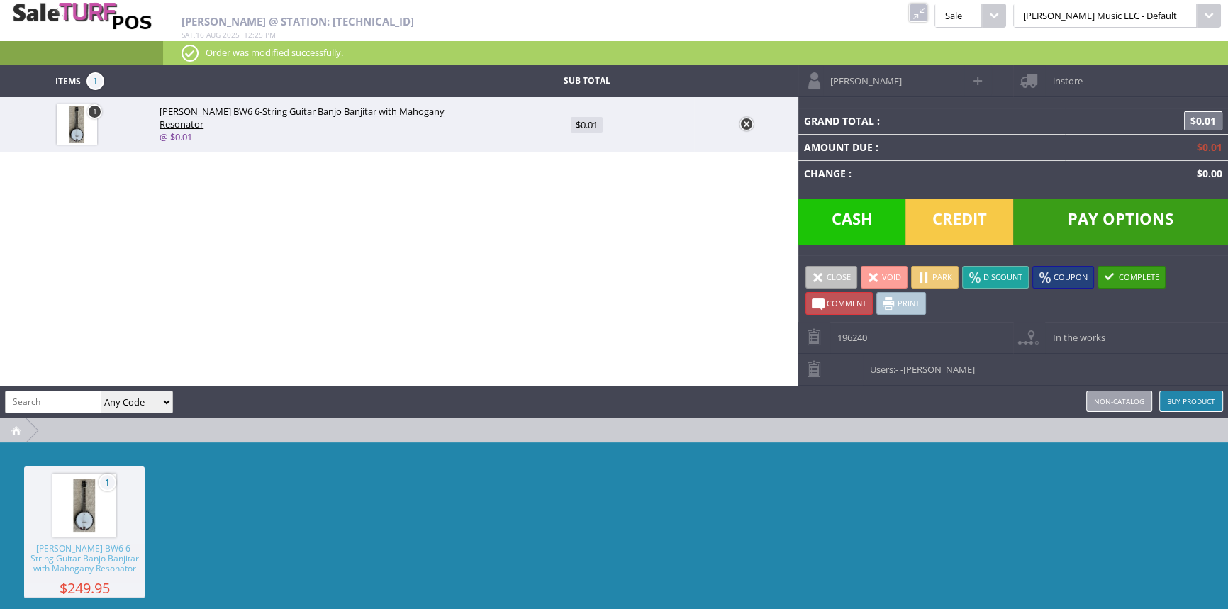
click at [1047, 79] on span "instore" at bounding box center [1063, 76] width 37 height 22
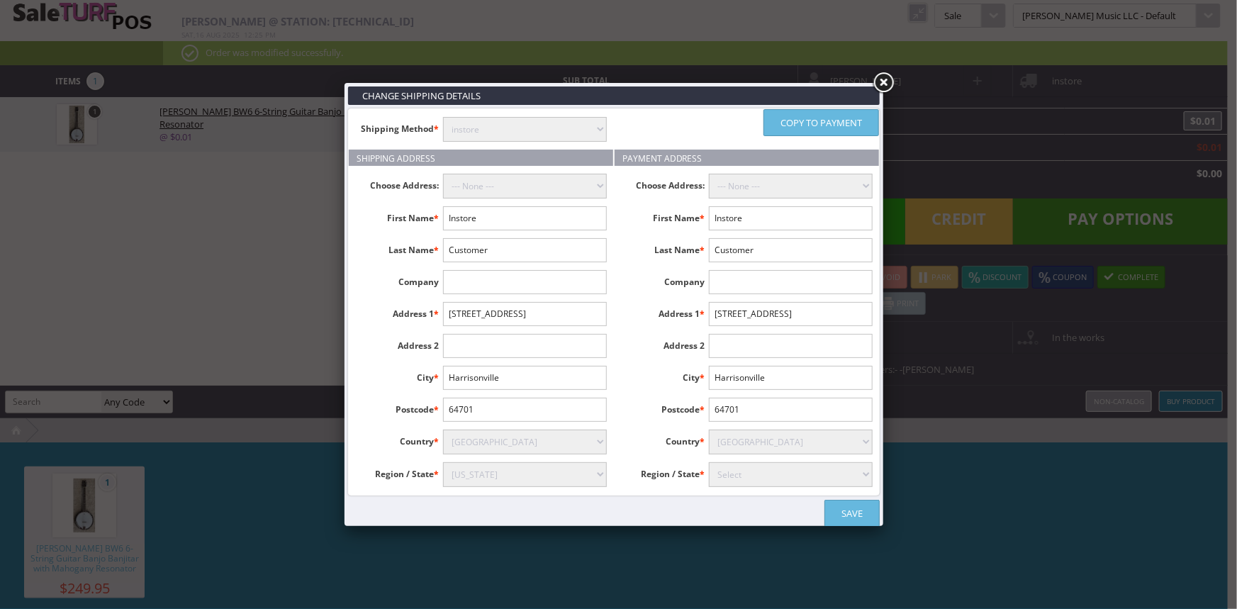
click at [517, 134] on select "instore Free Shipping (2-7days) ($0) Per Item Shipping ($1) text_description ($…" at bounding box center [525, 129] width 164 height 25
select select "free.free"
click at [443, 117] on select "instore Free Shipping (2-7days) ($0) Per Item Shipping ($1) text_description ($…" at bounding box center [525, 129] width 164 height 25
click at [510, 179] on select "--- None --- David Thomson, 815 racquet club way, Knoxville, United States" at bounding box center [525, 186] width 164 height 25
select select "16143"
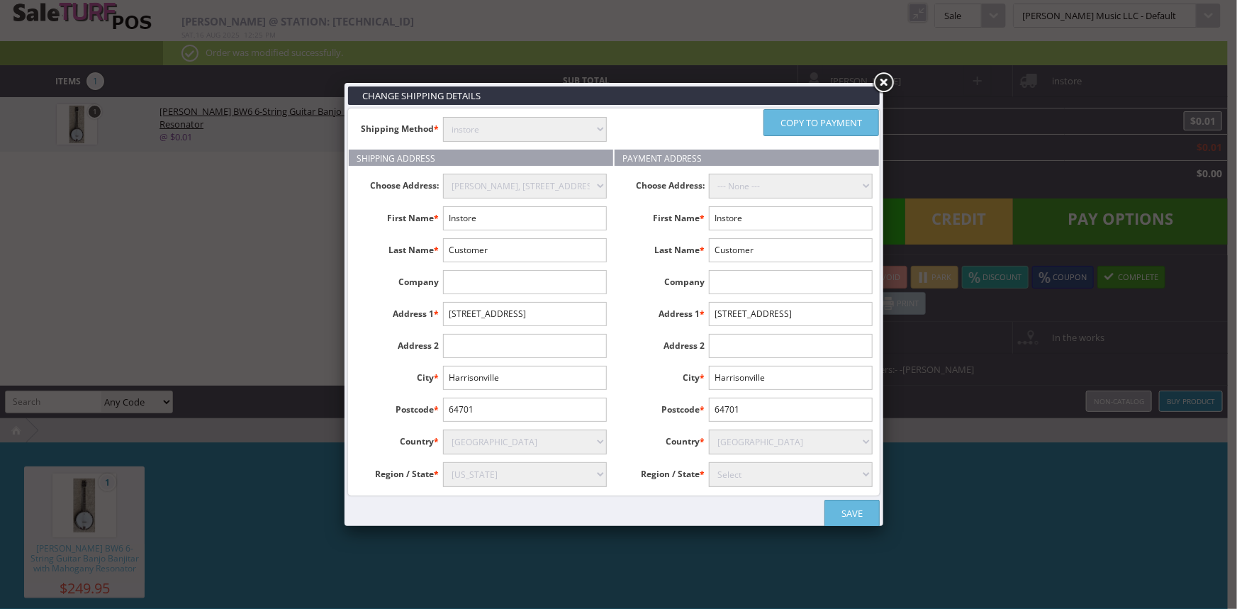
click at [443, 174] on select "--- None --- David Thomson, 815 racquet club way, Knoxville, United States" at bounding box center [525, 186] width 164 height 25
type input "David"
type input "Thomson"
type input "815 racquet club way"
type input "Knoxville"
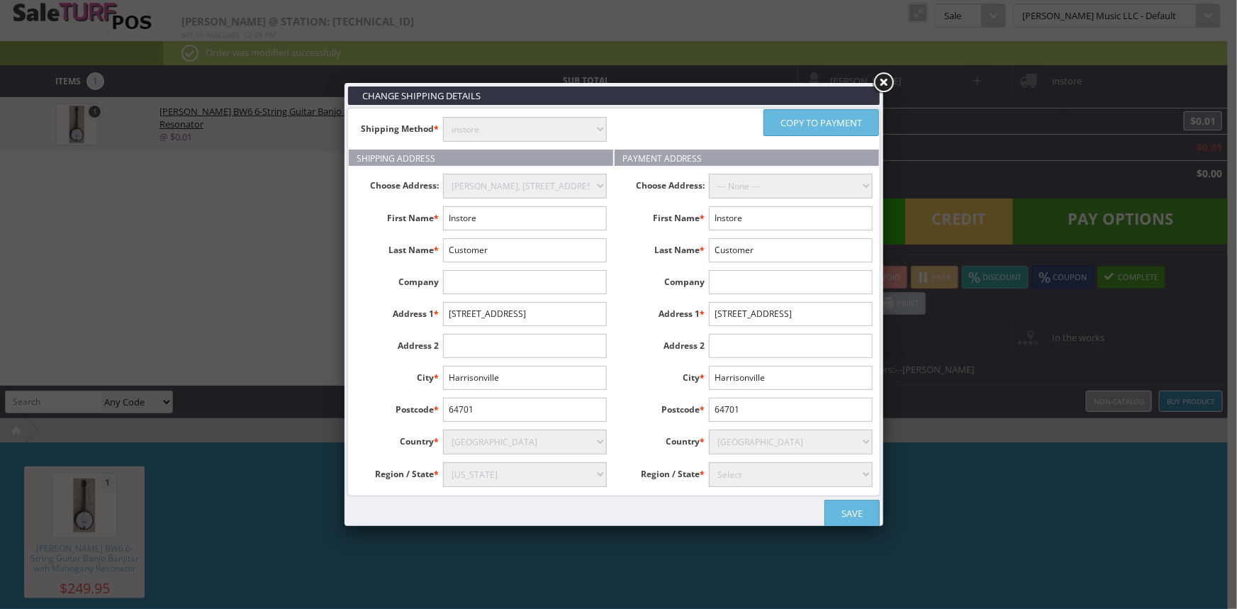
type input "37923"
click at [746, 194] on select "--- None --- David Thomson, 815 racquet club way, Knoxville, United States" at bounding box center [791, 186] width 164 height 25
select select "16143"
click at [709, 174] on select "--- None --- David Thomson, 815 racquet club way, Knoxville, United States" at bounding box center [791, 186] width 164 height 25
type input "David"
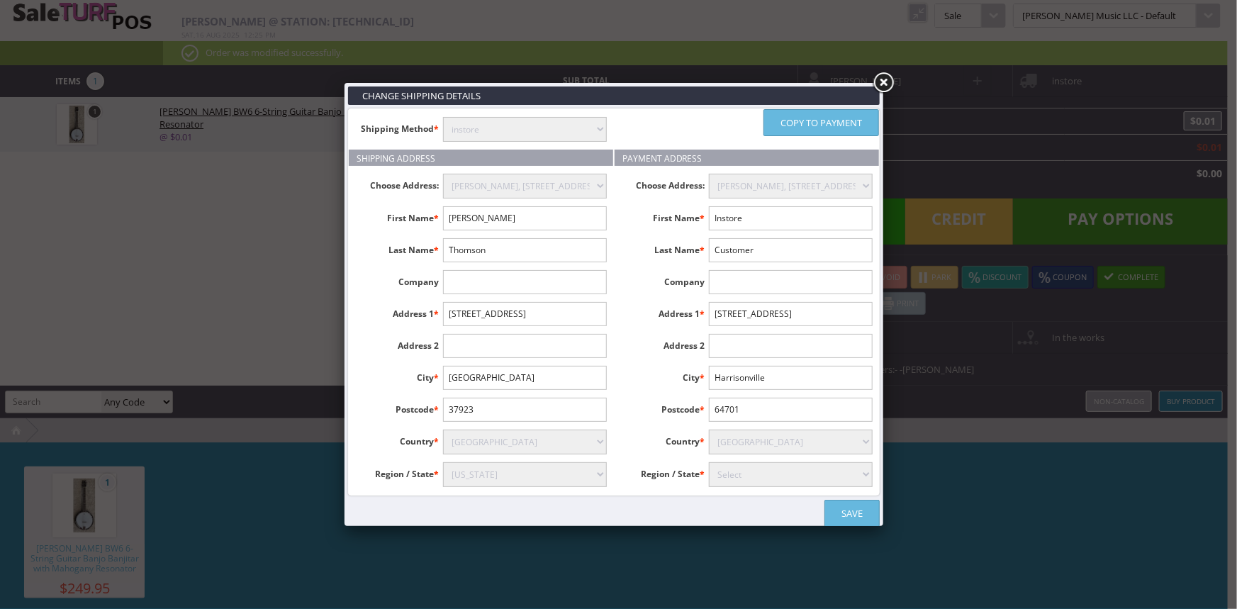
type input "Thomson"
type input "815 racquet club way"
type input "Knoxville"
type input "37923"
click at [581, 213] on input "David" at bounding box center [525, 218] width 164 height 24
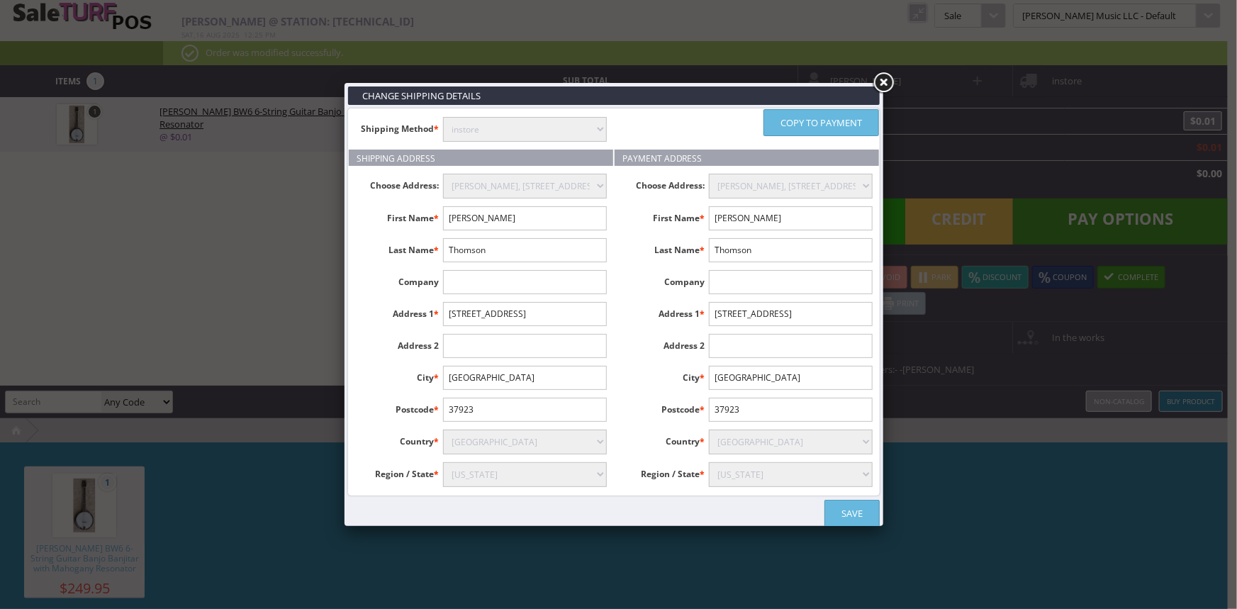
click at [849, 512] on link "Save" at bounding box center [851, 513] width 55 height 27
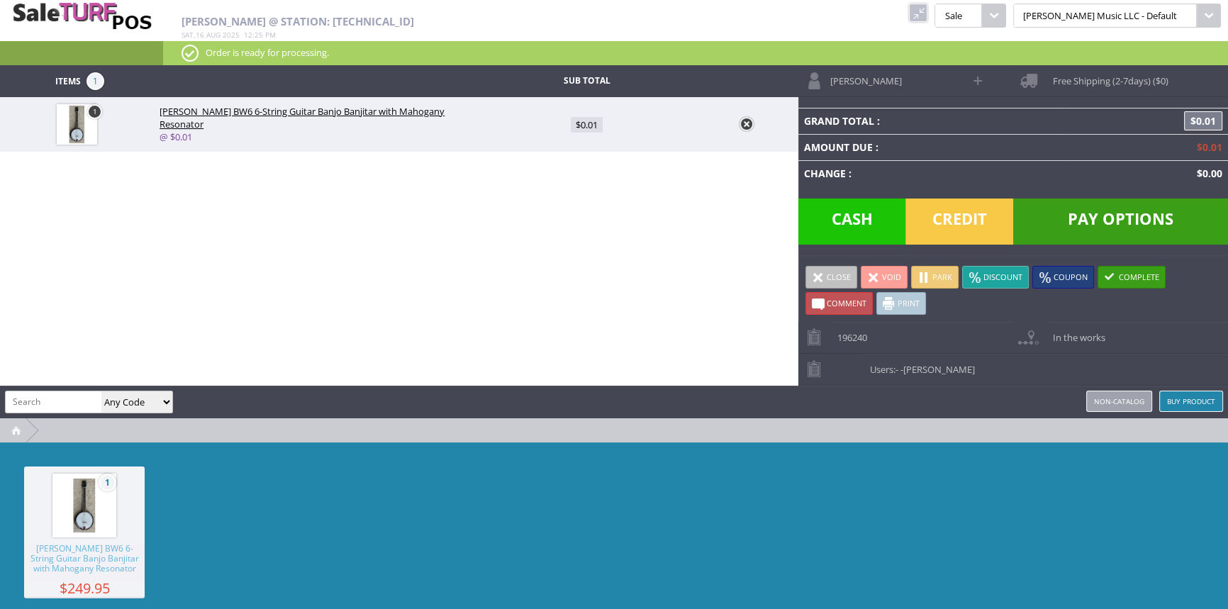
click at [1092, 229] on span "Pay Options" at bounding box center [1120, 221] width 215 height 46
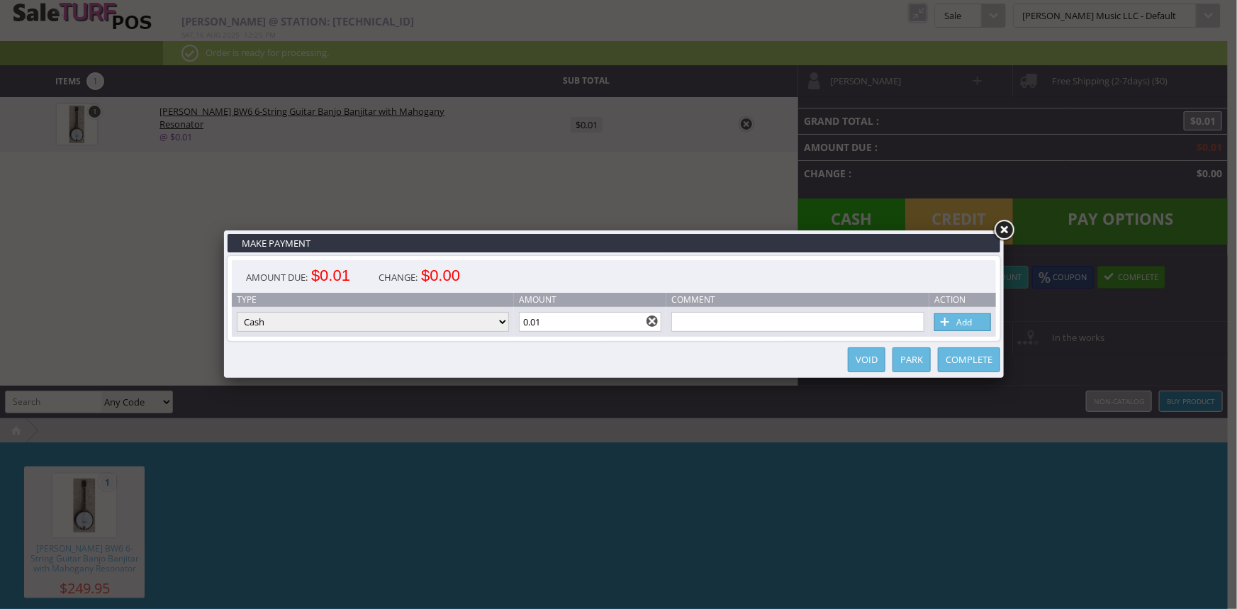
click at [693, 317] on input "text" at bounding box center [797, 322] width 253 height 20
type input "Traded for a Taylor Mini"
click at [956, 323] on link "Add" at bounding box center [962, 322] width 57 height 18
type input "0"
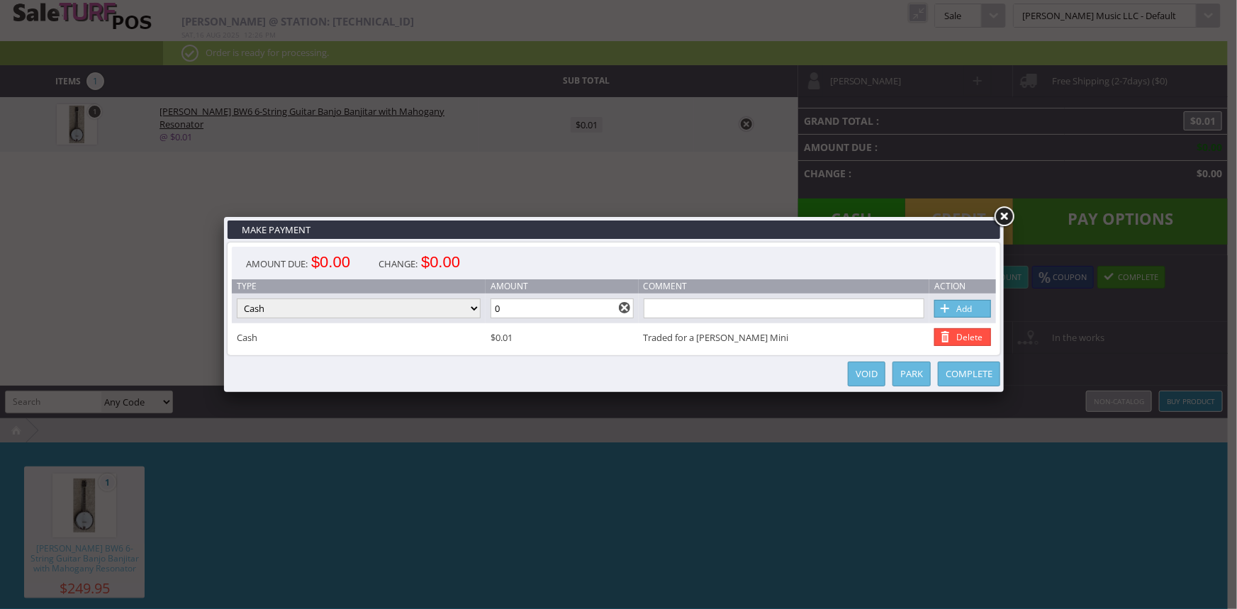
click at [980, 382] on link "Complete" at bounding box center [969, 374] width 62 height 25
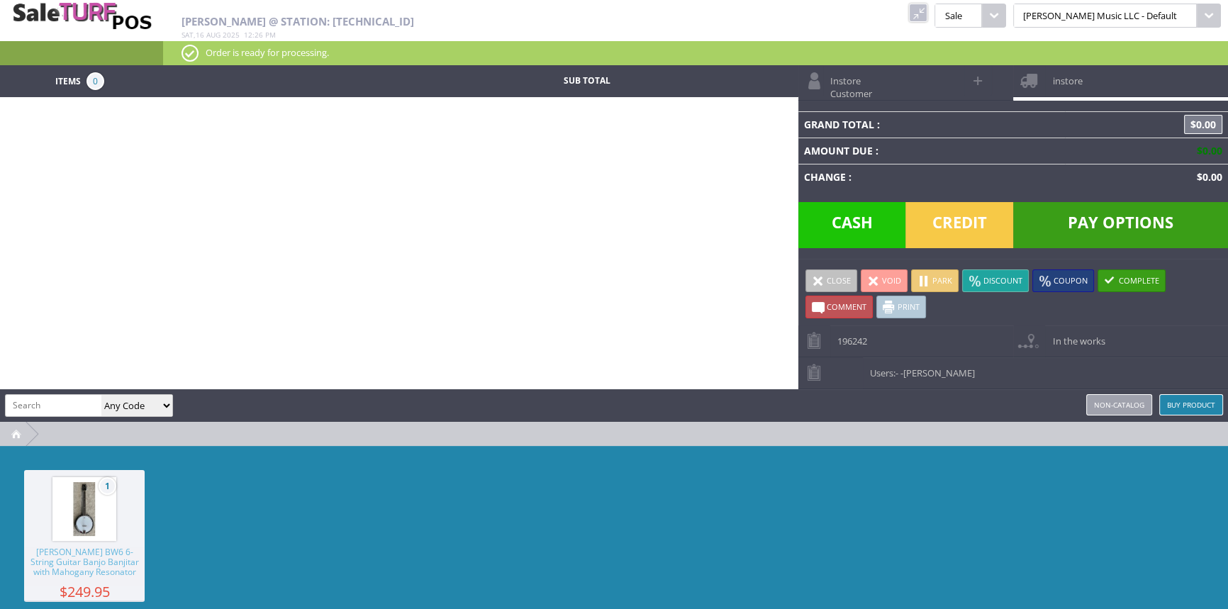
drag, startPoint x: 968, startPoint y: 9, endPoint x: 955, endPoint y: 13, distance: 14.4
click at [927, 9] on link at bounding box center [918, 13] width 18 height 18
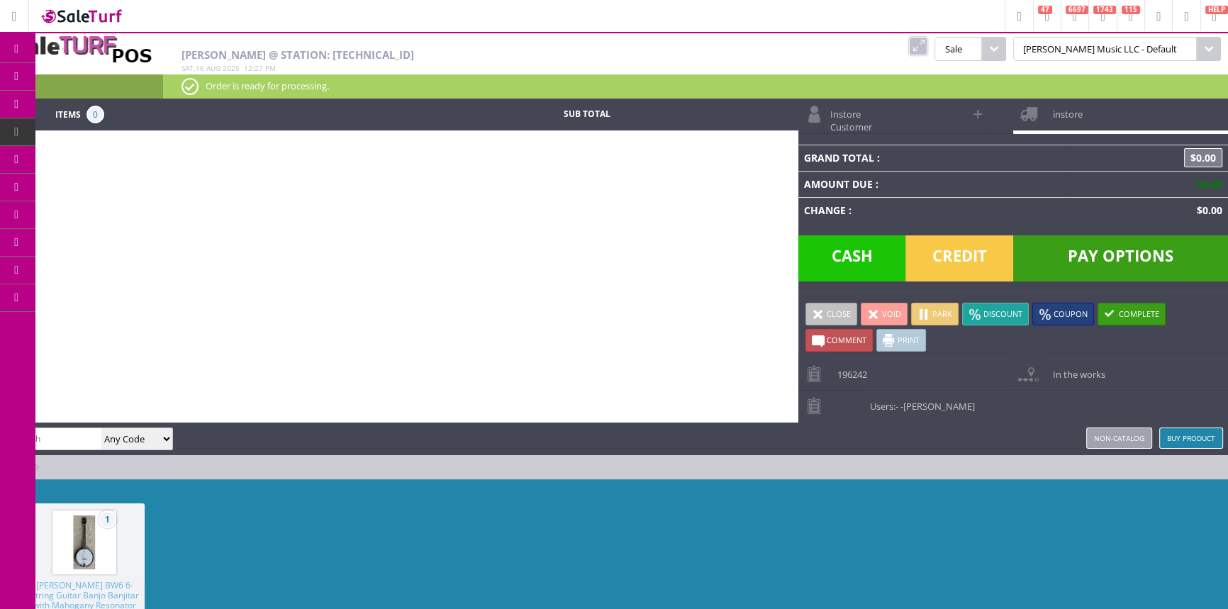
click at [72, 155] on link "Order List" at bounding box center [109, 161] width 149 height 28
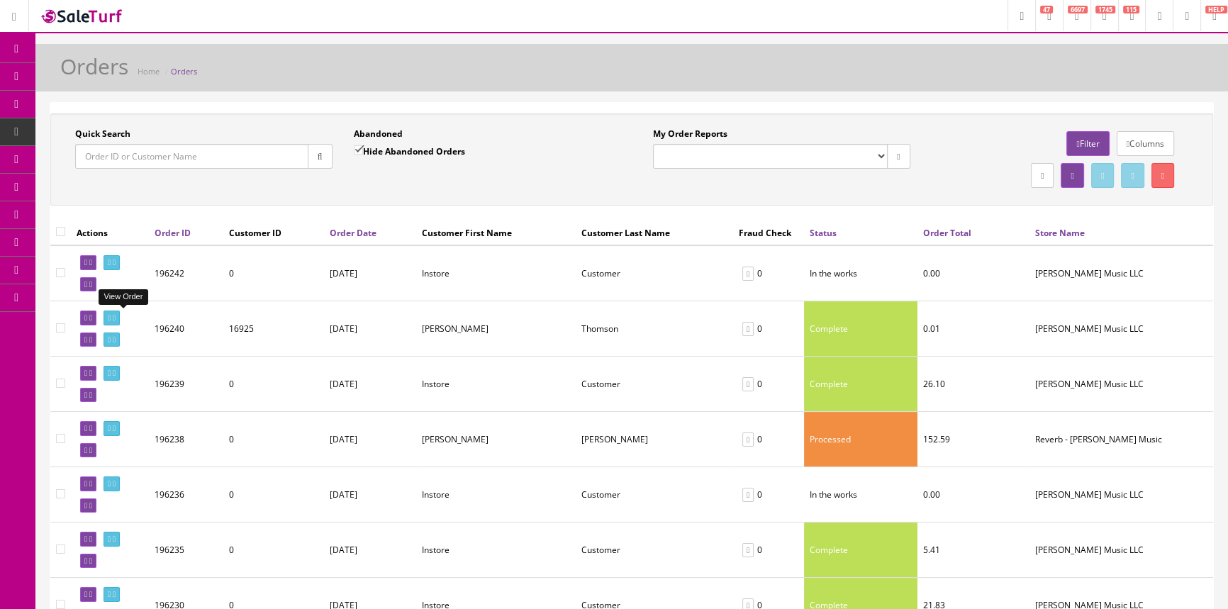
click at [111, 320] on icon at bounding box center [109, 318] width 3 height 8
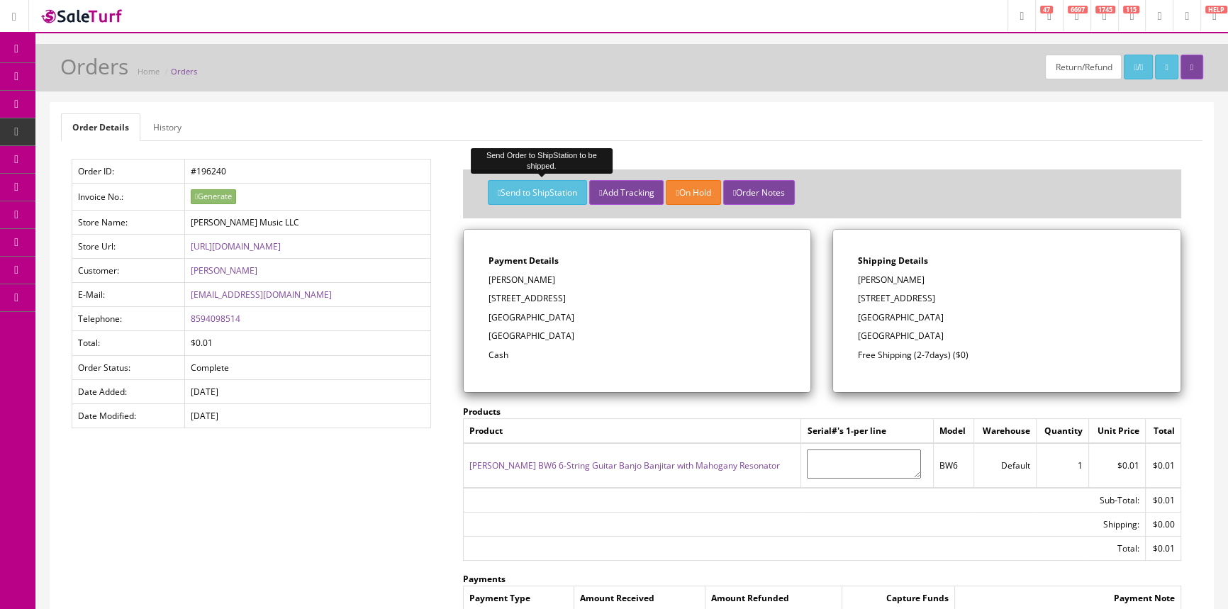
click at [563, 197] on button "Send to ShipStation" at bounding box center [537, 192] width 99 height 25
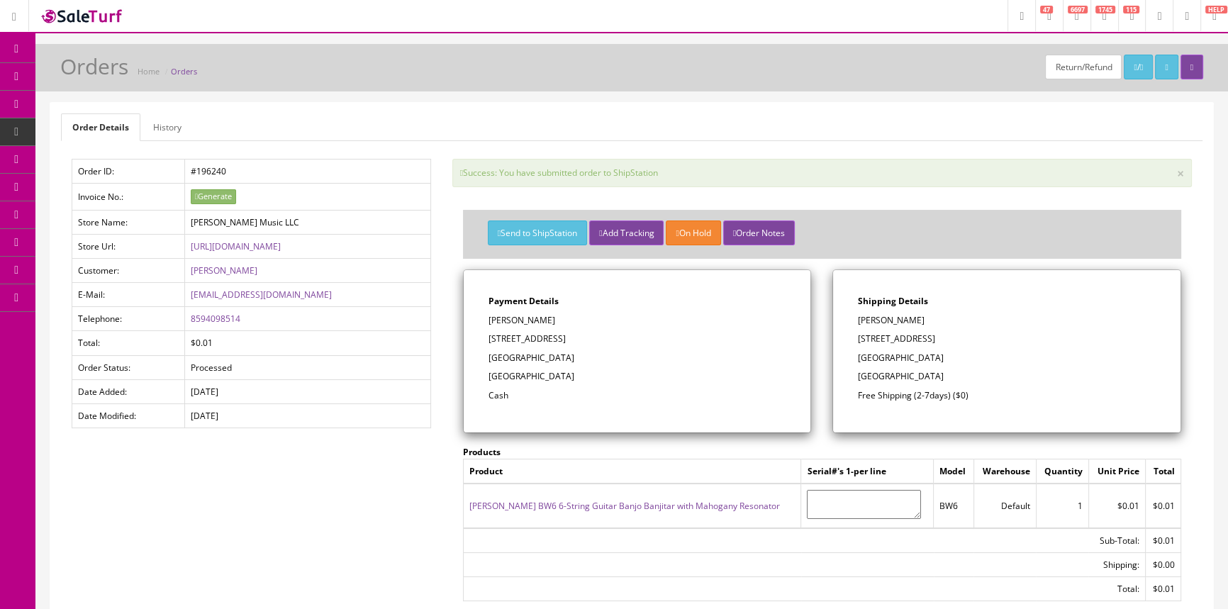
click at [605, 503] on link "Dean Backwoods BW6 6-String Guitar Banjo Banjitar with Mahogany Resonator" at bounding box center [624, 506] width 310 height 12
click at [566, 505] on link "[PERSON_NAME] BW6 6-String Guitar Banjo Banjitar with Mahogany Resonator" at bounding box center [624, 506] width 310 height 12
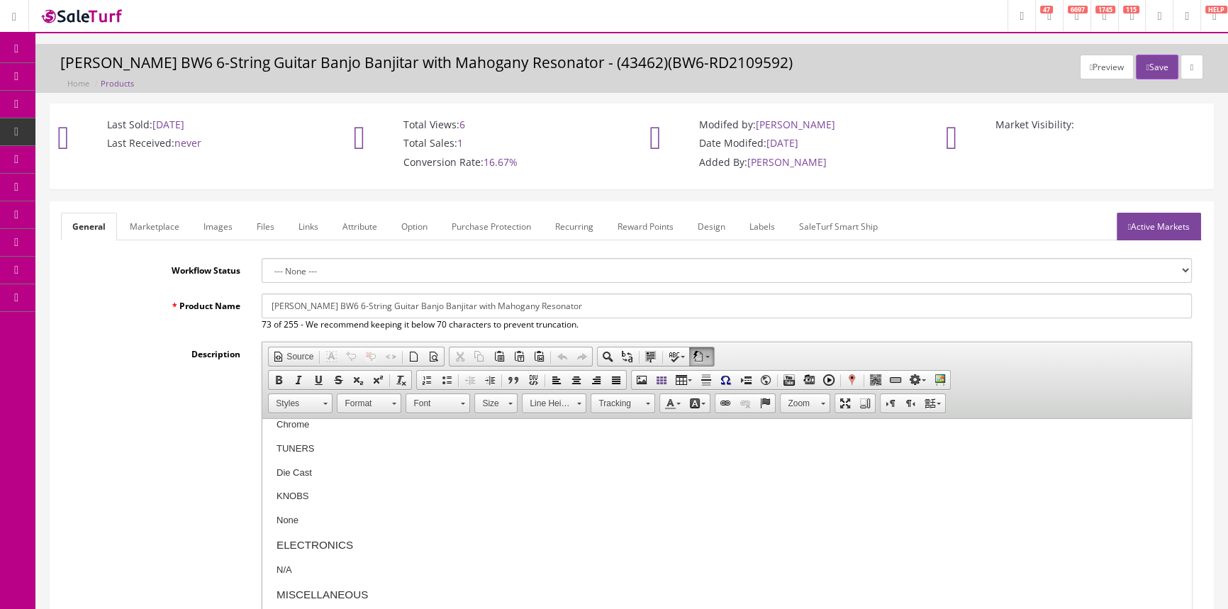
click at [69, 78] on link "Products" at bounding box center [109, 77] width 149 height 28
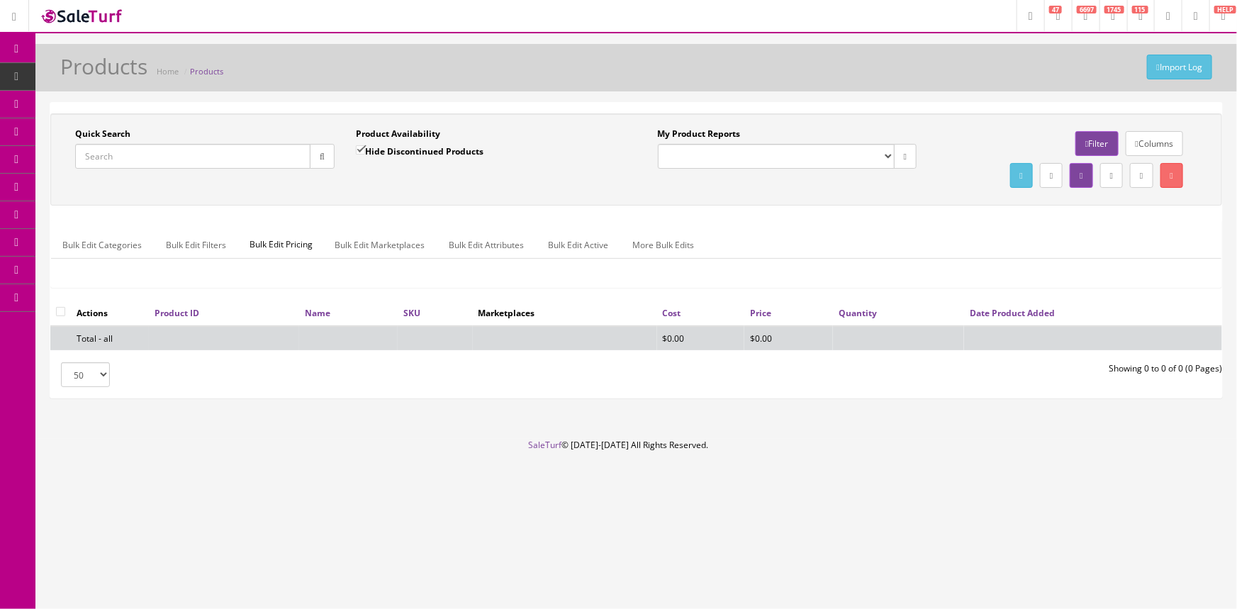
click at [82, 163] on icon at bounding box center [74, 158] width 15 height 11
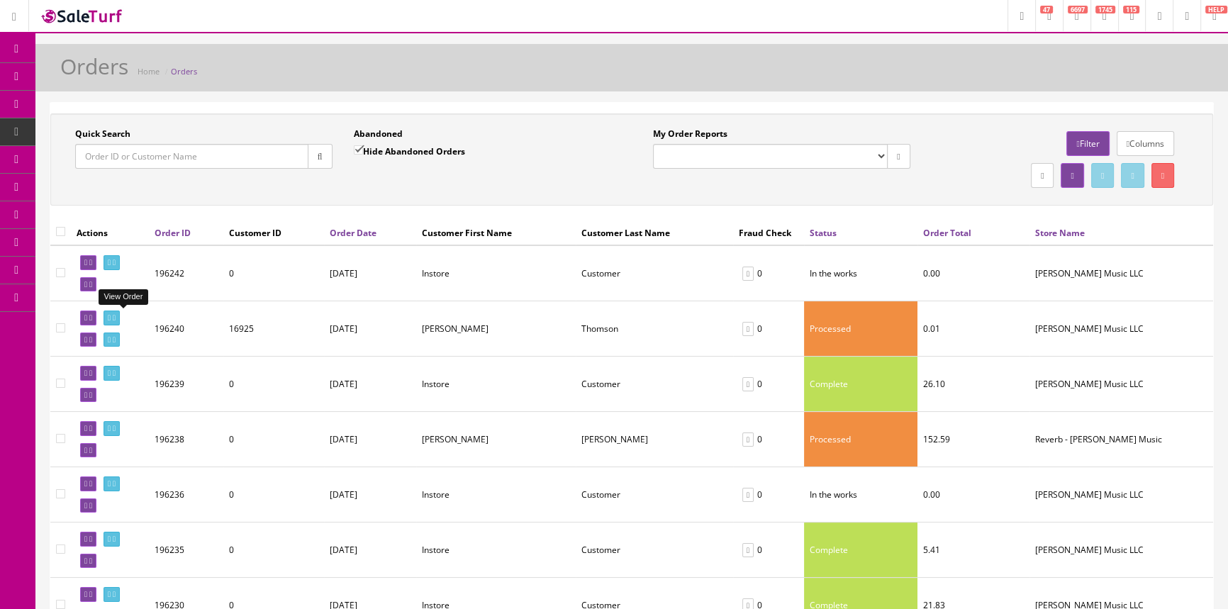
click at [111, 320] on icon at bounding box center [109, 318] width 3 height 8
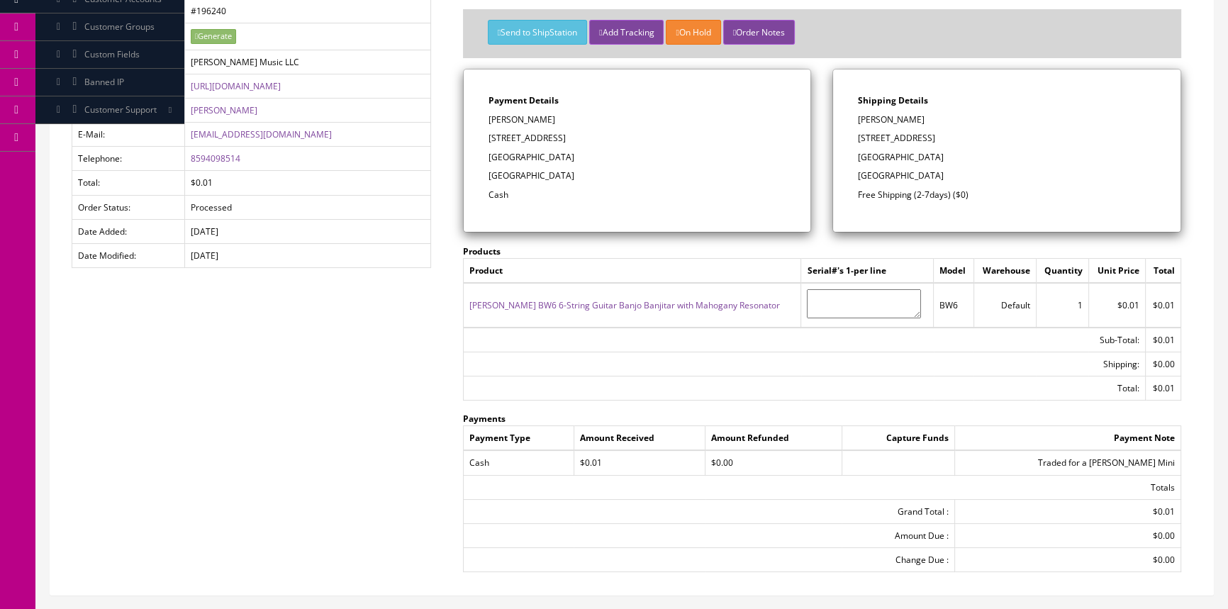
scroll to position [256, 0]
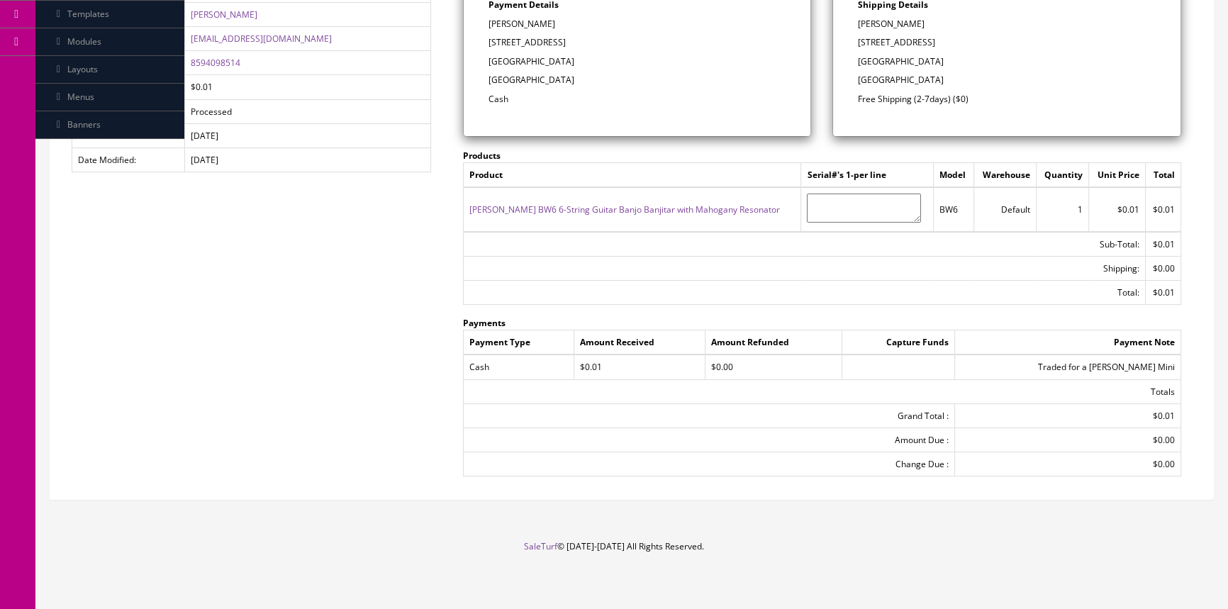
click at [277, 400] on div "Order Details History Order ID: #196240 Invoice No.: Generate Store Name: [PERS…" at bounding box center [631, 173] width 1162 height 652
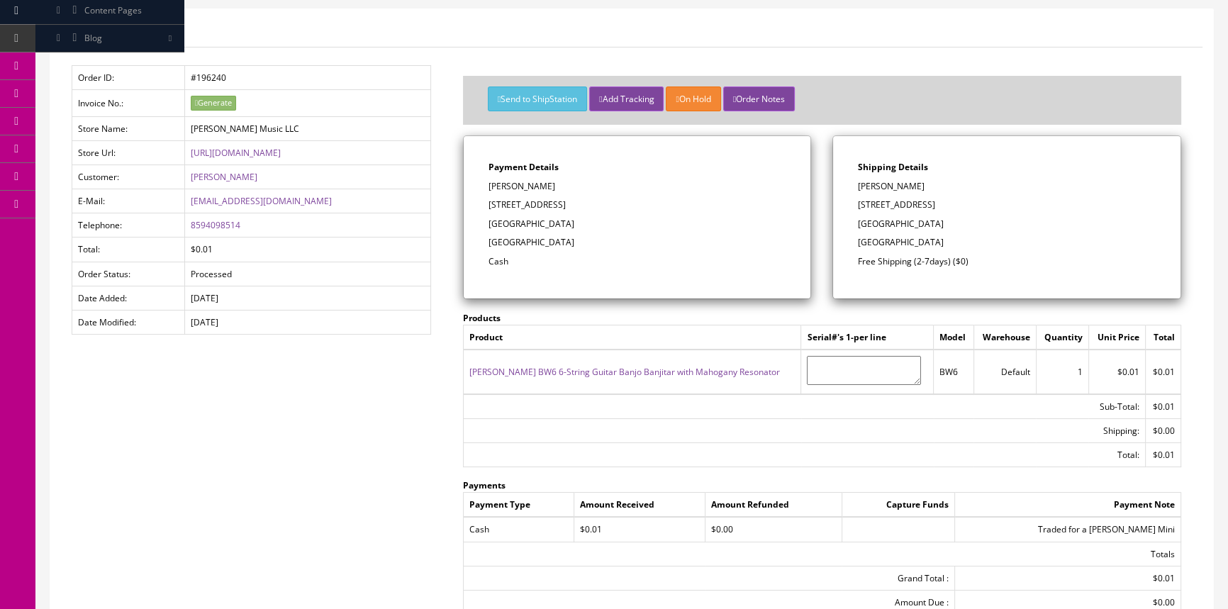
scroll to position [0, 0]
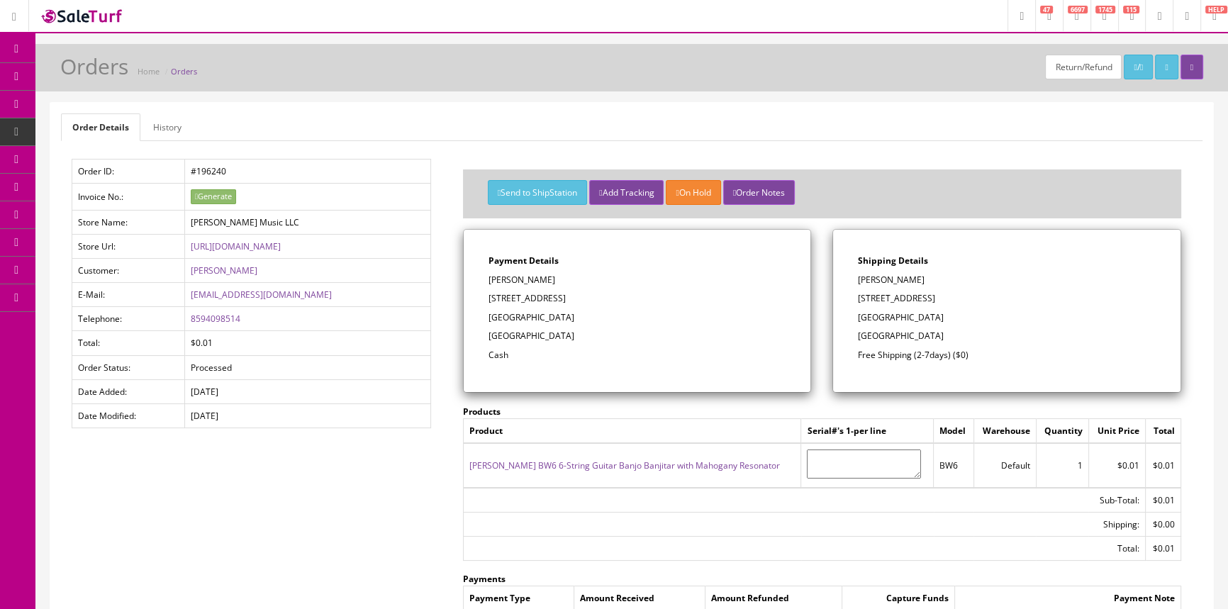
click at [131, 82] on link "Products" at bounding box center [109, 77] width 149 height 28
